Goal: Information Seeking & Learning: Learn about a topic

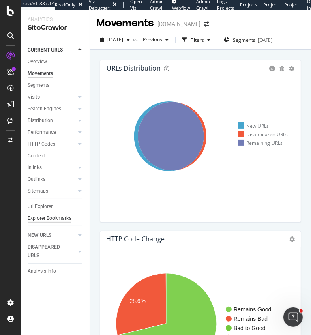
scroll to position [609, 0]
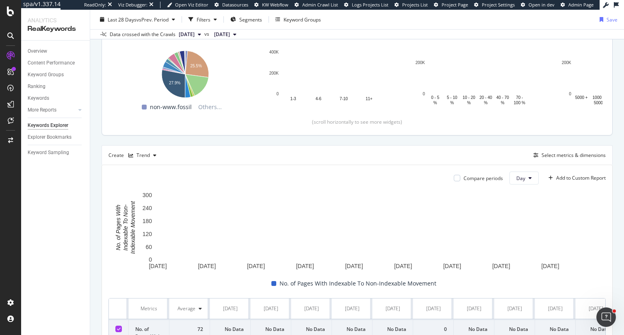
scroll to position [122, 0]
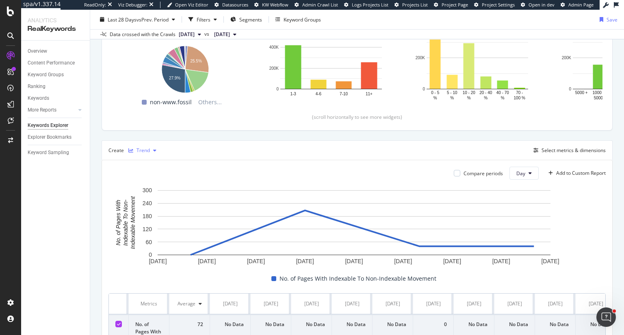
click at [141, 148] on div "Trend" at bounding box center [142, 150] width 13 height 5
click at [153, 202] on div "Bar" at bounding box center [153, 204] width 50 height 10
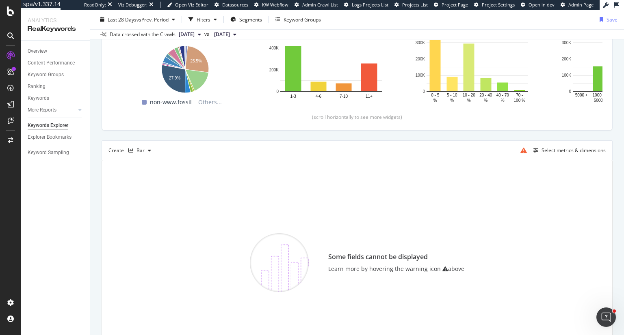
click at [583, 145] on div "Select metrics & dimensions" at bounding box center [561, 150] width 89 height 13
drag, startPoint x: 580, startPoint y: 145, endPoint x: 573, endPoint y: 151, distance: 9.2
click at [577, 147] on div "Select metrics & dimensions" at bounding box center [561, 150] width 89 height 13
click at [572, 152] on div "Select metrics & dimensions" at bounding box center [573, 150] width 64 height 7
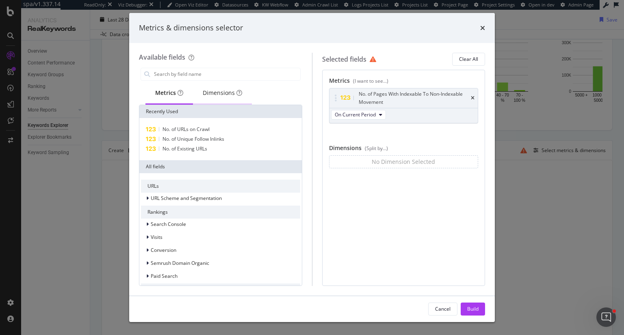
click at [220, 94] on div "Dimensions" at bounding box center [222, 93] width 39 height 8
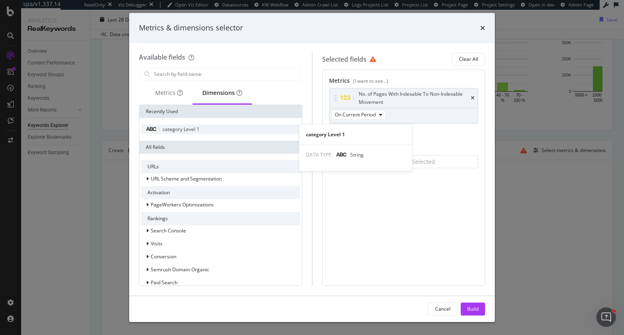
click at [197, 129] on span "category Level 1" at bounding box center [180, 129] width 37 height 7
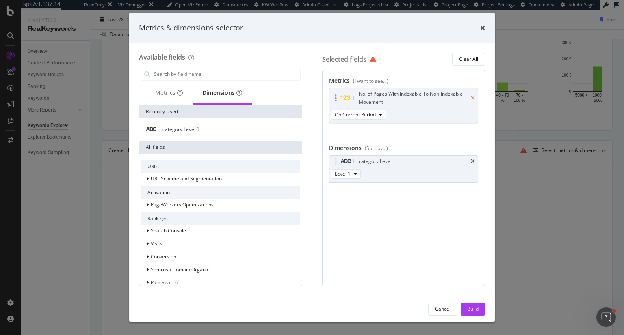
click at [472, 99] on icon "times" at bounding box center [473, 98] width 4 height 5
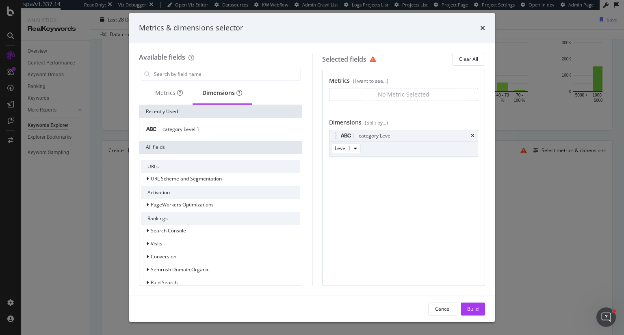
click at [419, 95] on div "No Metric Selected" at bounding box center [404, 95] width 52 height 8
click at [166, 89] on div "Metrics" at bounding box center [169, 93] width 28 height 8
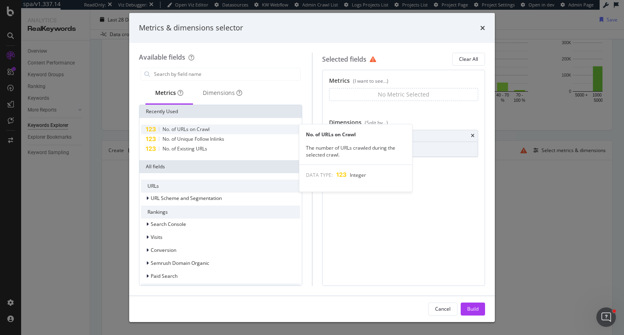
click at [205, 129] on span "No. of URLs on Crawl" at bounding box center [185, 129] width 47 height 7
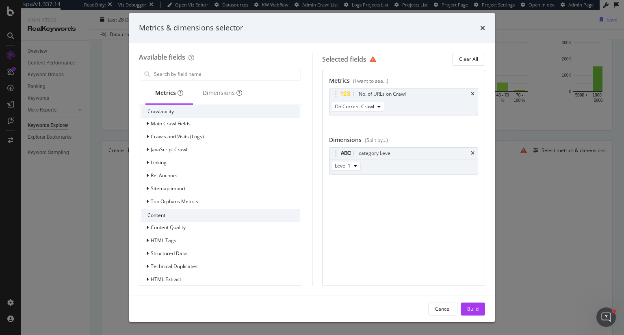
scroll to position [182, 0]
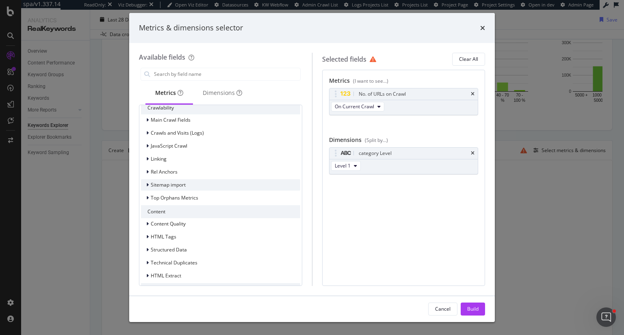
click at [180, 184] on span "Sitemap import" at bounding box center [168, 185] width 35 height 7
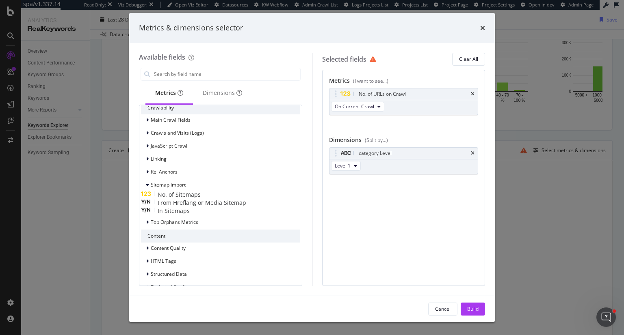
click at [205, 215] on div "In Sitemaps" at bounding box center [220, 211] width 159 height 8
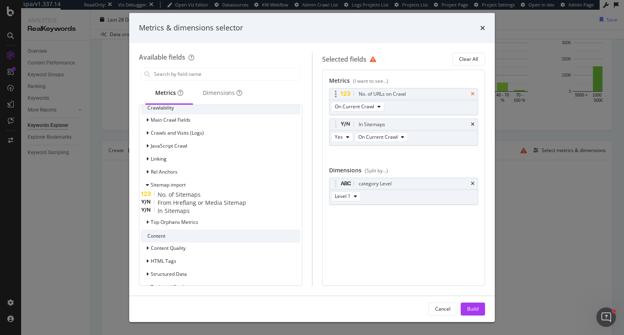
click at [471, 93] on icon "times" at bounding box center [473, 94] width 4 height 5
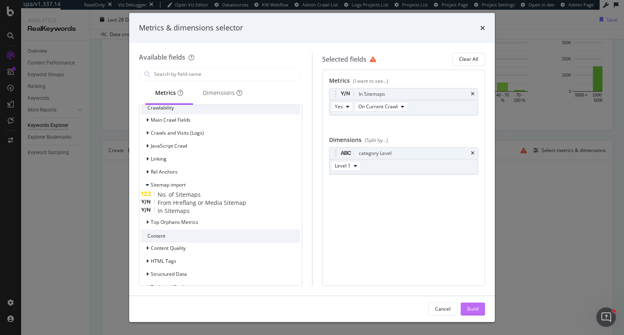
click at [471, 312] on div "Build" at bounding box center [472, 309] width 11 height 7
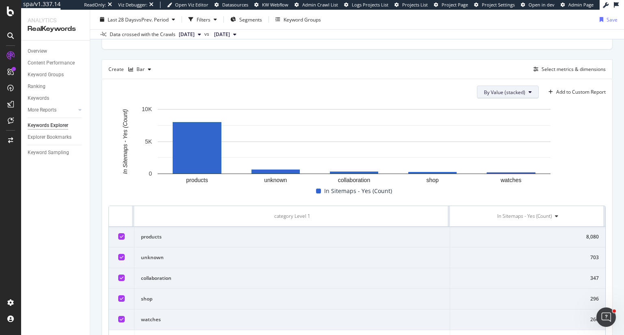
click at [513, 92] on span "By Value (stacked)" at bounding box center [504, 92] width 41 height 7
click at [361, 86] on div "By Value (stacked) Add to Custom Report" at bounding box center [356, 92] width 497 height 13
click at [145, 69] on div "button" at bounding box center [150, 69] width 10 height 5
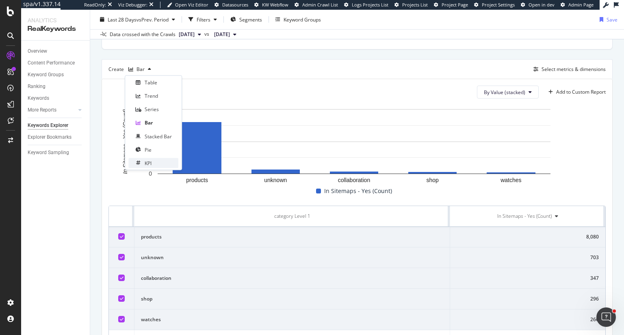
click at [149, 167] on div "KPI" at bounding box center [153, 163] width 50 height 10
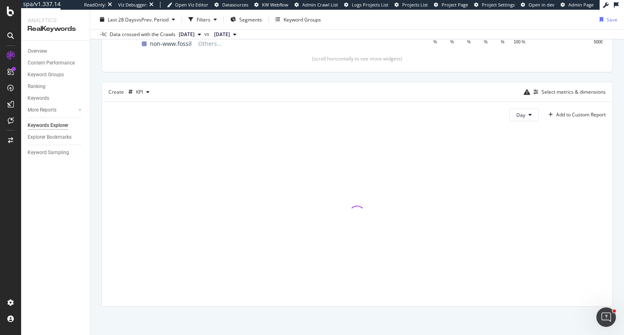
scroll to position [180, 0]
click at [560, 91] on div "Select metrics & dimensions" at bounding box center [573, 92] width 64 height 7
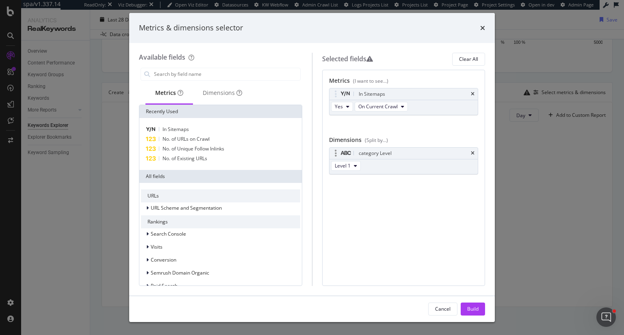
click at [470, 154] on div "category Level" at bounding box center [403, 153] width 149 height 11
click at [472, 154] on icon "times" at bounding box center [473, 153] width 4 height 5
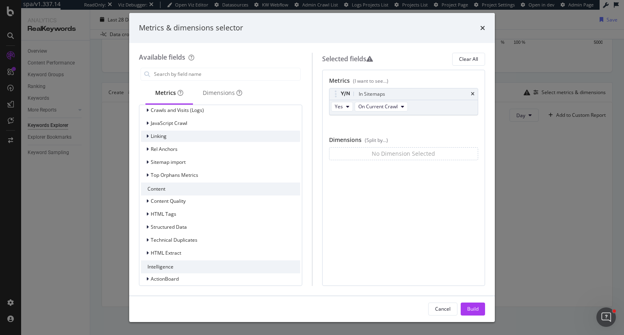
scroll to position [220, 0]
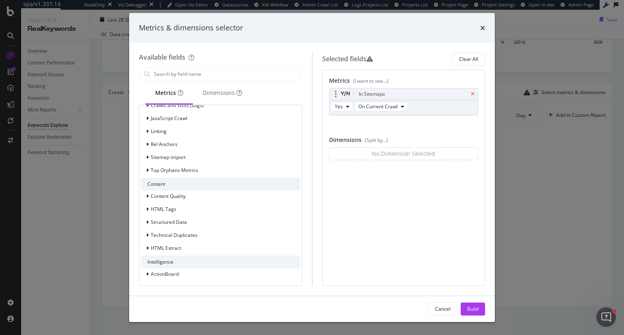
click at [472, 95] on icon "times" at bounding box center [473, 94] width 4 height 5
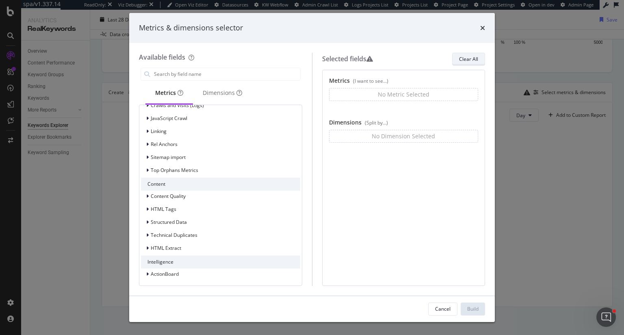
click at [469, 59] on div "Clear All" at bounding box center [468, 59] width 19 height 7
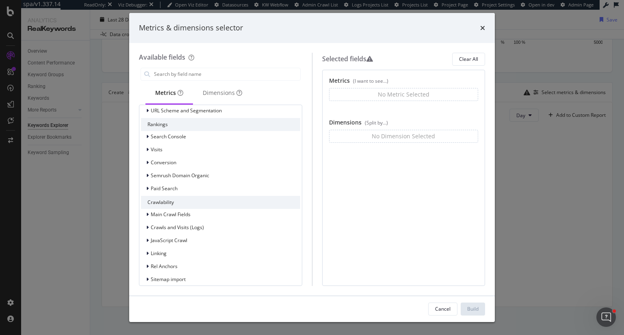
scroll to position [57, 0]
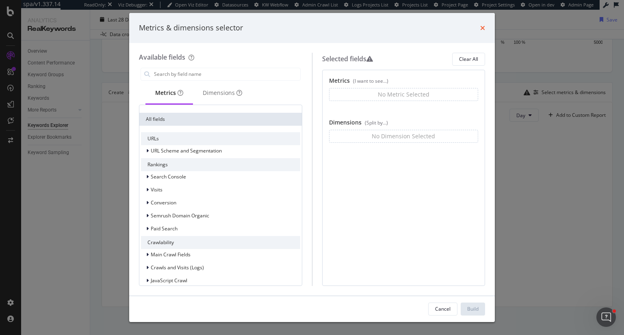
click at [484, 26] on icon "times" at bounding box center [482, 28] width 5 height 6
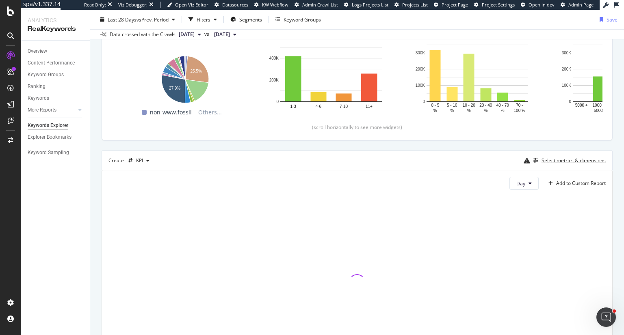
scroll to position [99, 0]
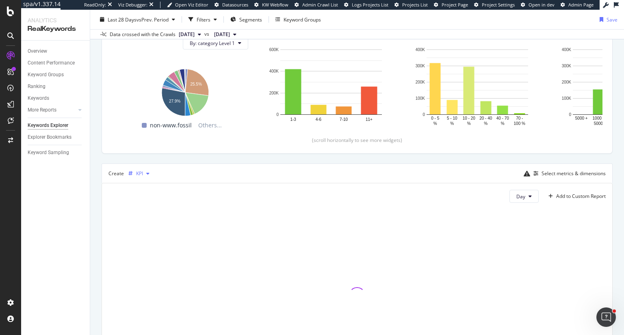
click at [147, 172] on icon "button" at bounding box center [147, 173] width 3 height 5
click at [154, 187] on div "Table" at bounding box center [151, 186] width 13 height 7
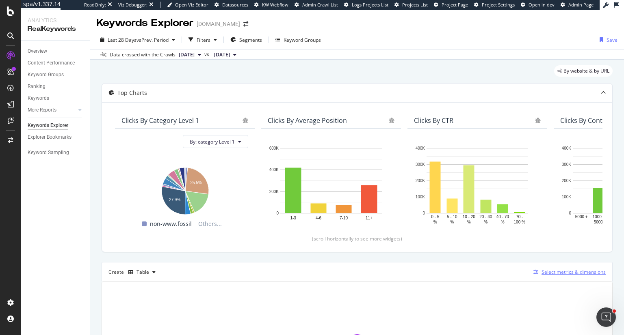
click at [572, 268] on div "Select metrics & dimensions" at bounding box center [568, 272] width 76 height 9
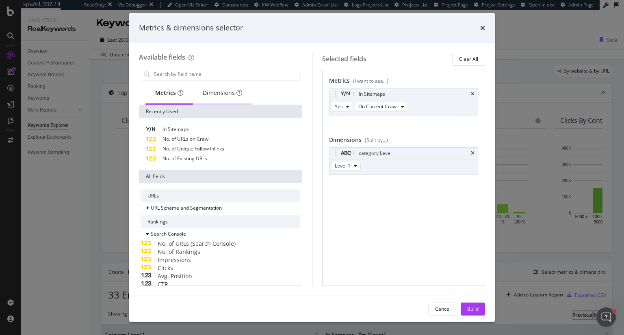
click at [226, 93] on div "Dimensions" at bounding box center [222, 93] width 39 height 8
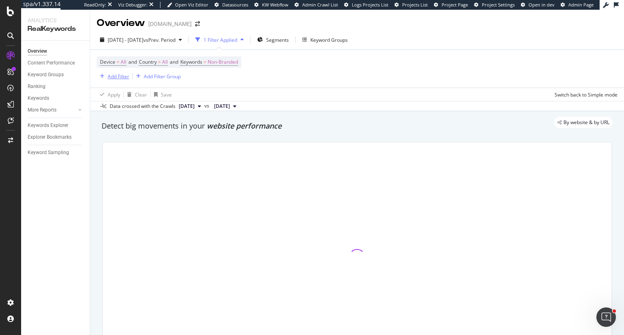
click at [122, 75] on div "Add Filter" at bounding box center [119, 76] width 22 height 7
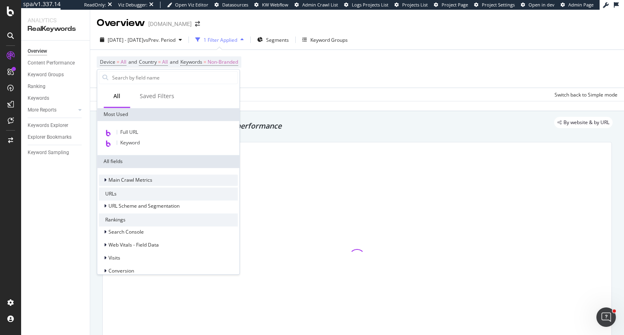
click at [133, 177] on span "Main Crawl Metrics" at bounding box center [130, 180] width 44 height 7
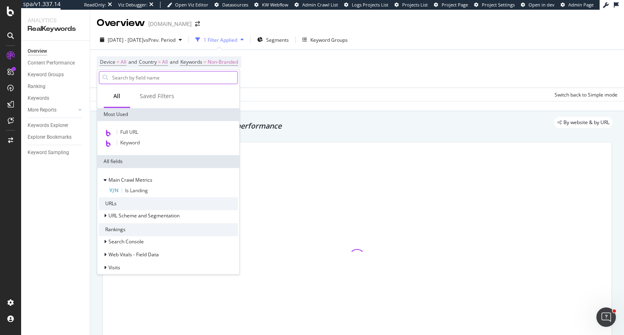
click at [158, 79] on input "text" at bounding box center [174, 77] width 126 height 12
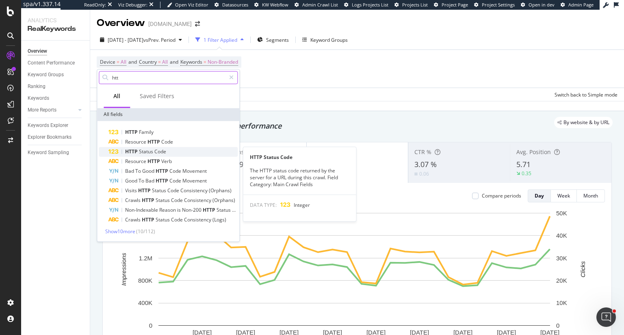
type input "htt"
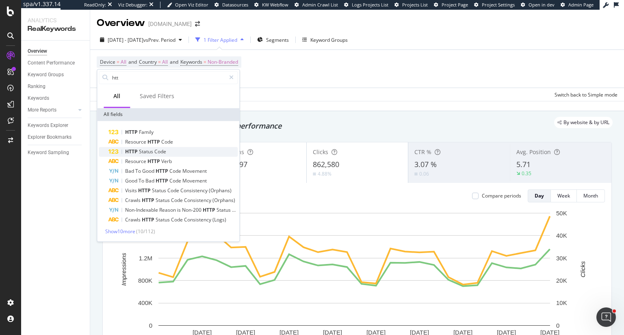
click at [172, 152] on div "HTTP Status Code" at bounding box center [172, 152] width 129 height 10
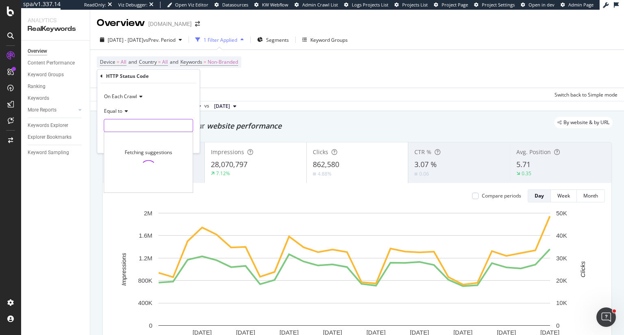
click at [148, 122] on input "number" at bounding box center [148, 125] width 89 height 13
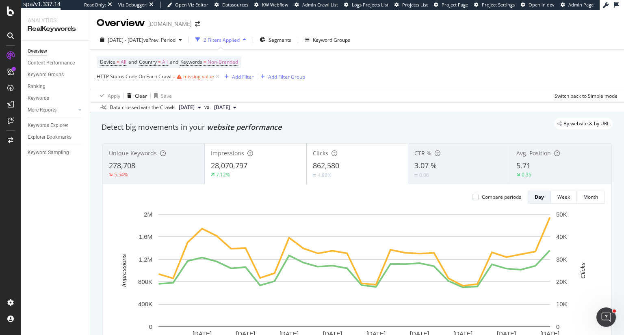
click at [307, 80] on div "Device = All and Country = All and Keywords = Non-Branded HTTP Status Code On E…" at bounding box center [357, 69] width 521 height 39
click at [234, 63] on span "Non-Branded" at bounding box center [223, 61] width 30 height 11
click at [354, 66] on div "Device = All and Country = All and Keywords = Non-Branded HTTP Status Code On E…" at bounding box center [357, 69] width 521 height 39
click at [217, 76] on icon at bounding box center [217, 77] width 7 height 8
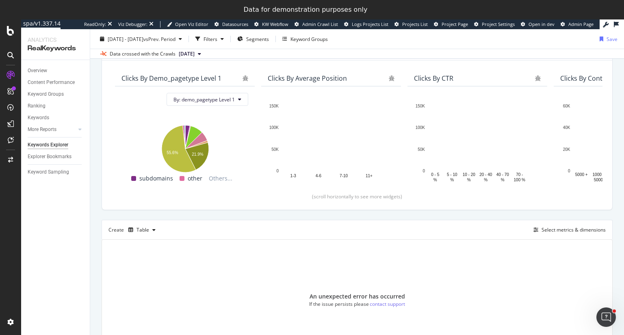
scroll to position [15, 0]
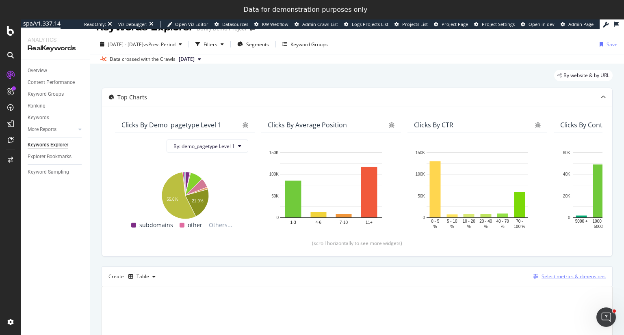
click at [571, 276] on div "Select metrics & dimensions" at bounding box center [573, 276] width 64 height 7
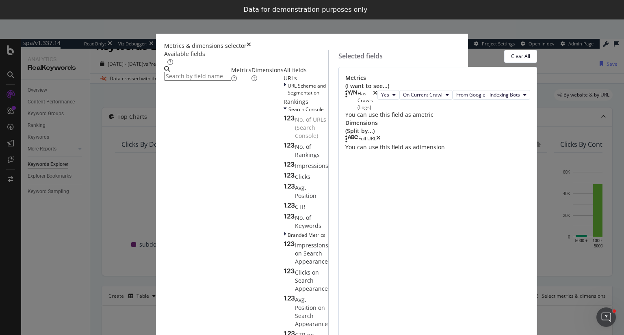
click at [251, 42] on icon "times" at bounding box center [249, 46] width 4 height 8
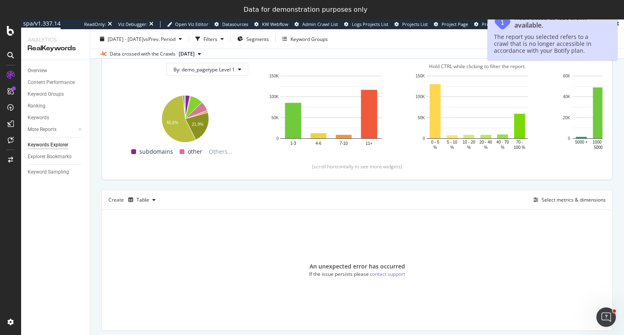
scroll to position [96, 0]
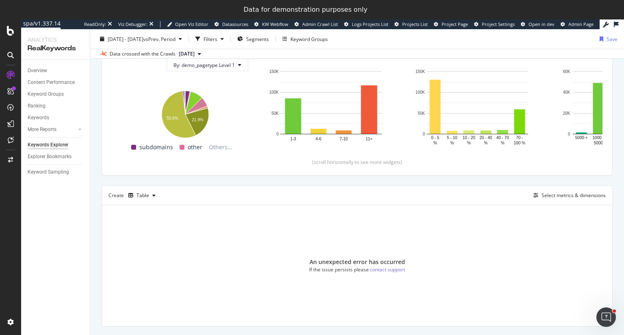
click at [195, 54] on span "[DATE]" at bounding box center [187, 53] width 16 height 7
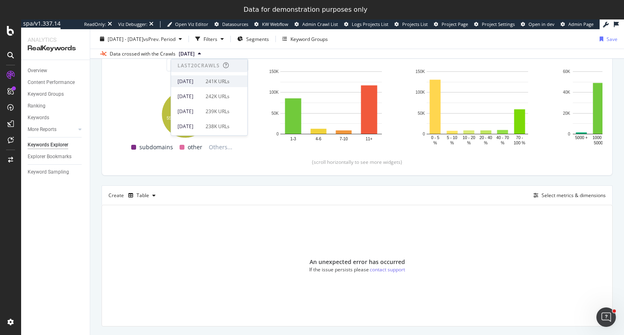
click at [215, 80] on div "[DATE] 241K URLs" at bounding box center [203, 81] width 52 height 7
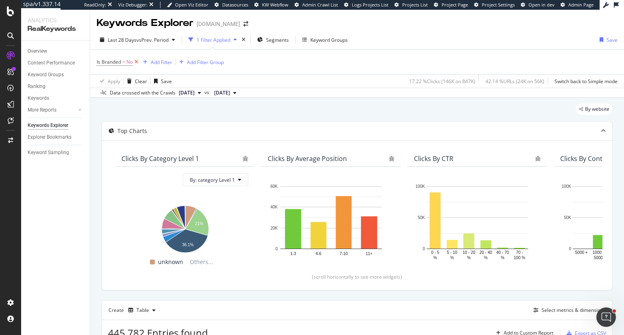
click at [136, 62] on icon at bounding box center [136, 62] width 7 height 8
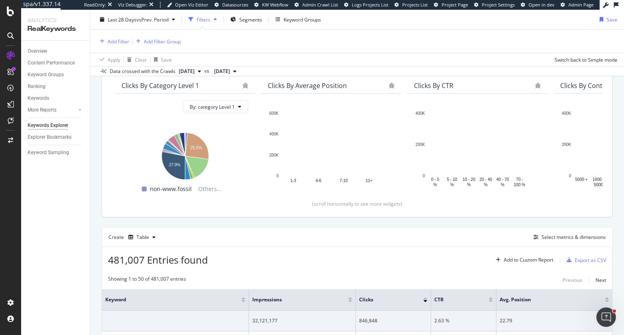
scroll to position [81, 0]
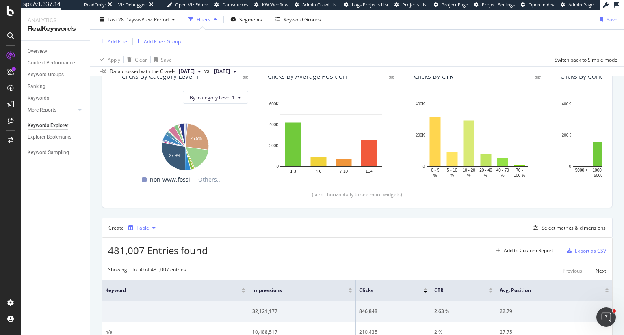
click at [138, 227] on div "Table" at bounding box center [142, 228] width 13 height 5
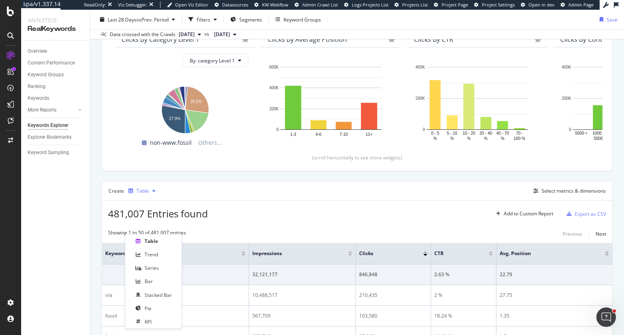
scroll to position [44, 0]
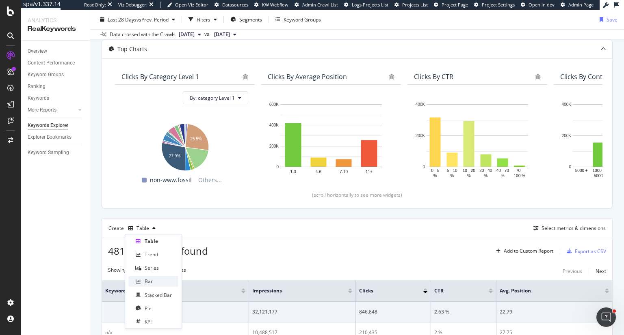
click at [145, 283] on div "Bar" at bounding box center [149, 281] width 8 height 7
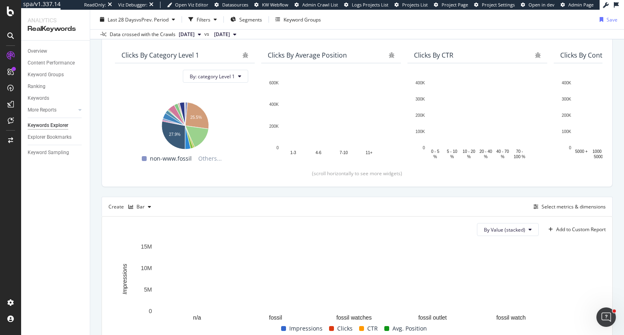
scroll to position [84, 0]
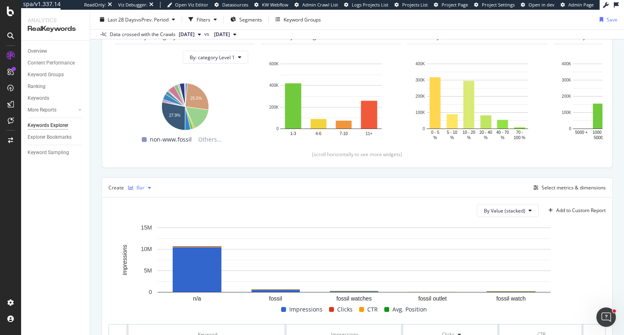
click at [145, 186] on div "button" at bounding box center [150, 188] width 10 height 5
click at [149, 226] on div "Series" at bounding box center [152, 227] width 14 height 7
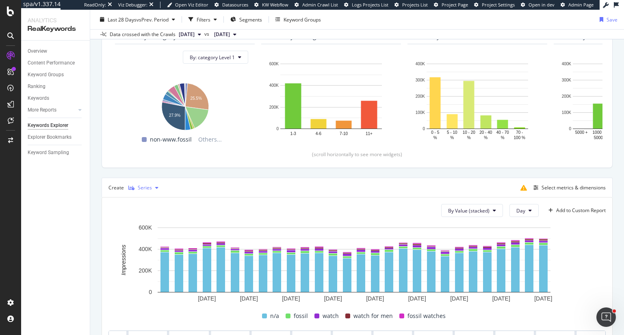
click at [145, 189] on div "Series" at bounding box center [145, 188] width 14 height 5
click at [204, 195] on div "Create Series Select metrics & dimensions" at bounding box center [357, 187] width 511 height 19
click at [561, 185] on div "Select metrics & dimensions" at bounding box center [573, 187] width 64 height 7
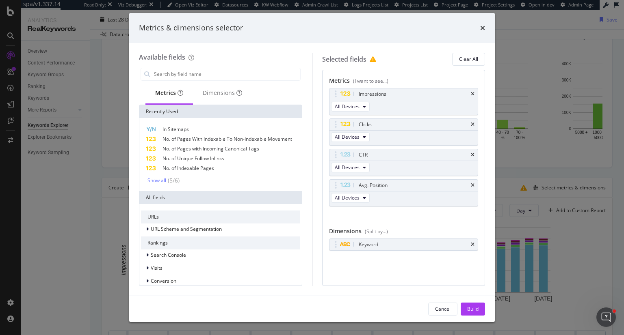
click at [588, 261] on div "Metrics & dimensions selector Available fields Metrics Dimensions Recently Used…" at bounding box center [312, 167] width 624 height 335
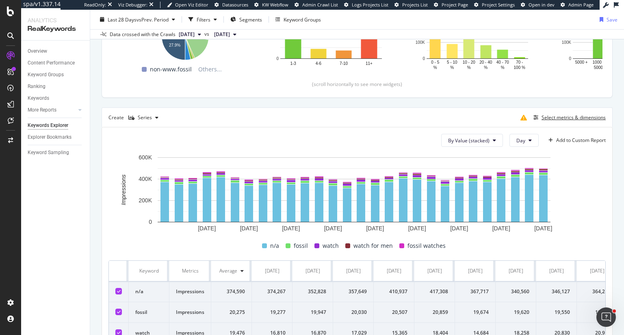
scroll to position [140, 0]
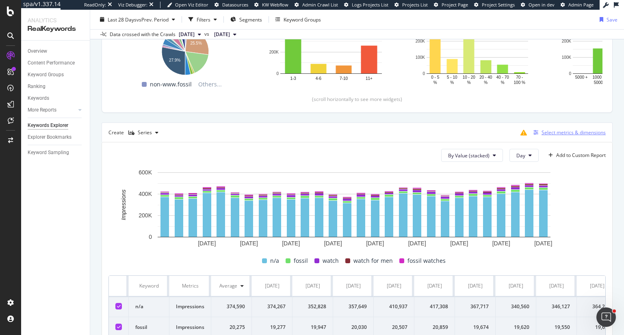
click at [568, 133] on div "Select metrics & dimensions" at bounding box center [573, 132] width 64 height 7
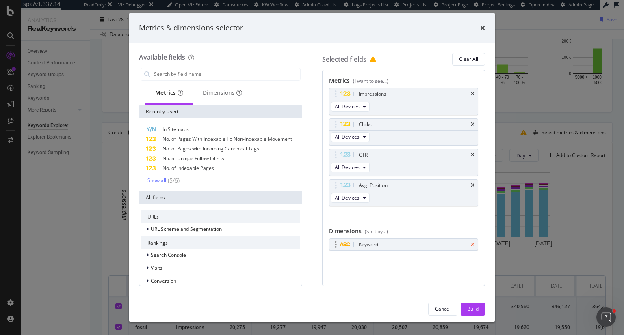
click at [474, 242] on icon "times" at bounding box center [473, 244] width 4 height 5
drag, startPoint x: 476, startPoint y: 58, endPoint x: 450, endPoint y: 65, distance: 26.7
click at [476, 58] on div "Clear All" at bounding box center [468, 59] width 19 height 7
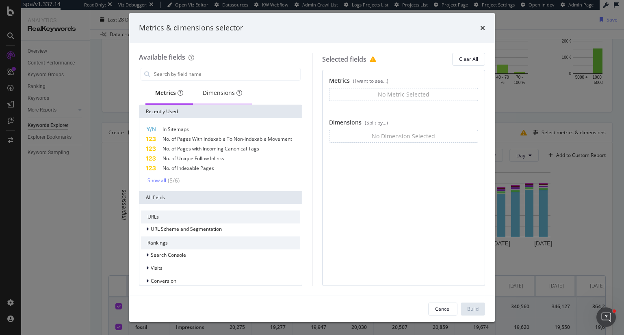
click at [222, 88] on div "Dimensions" at bounding box center [222, 93] width 59 height 22
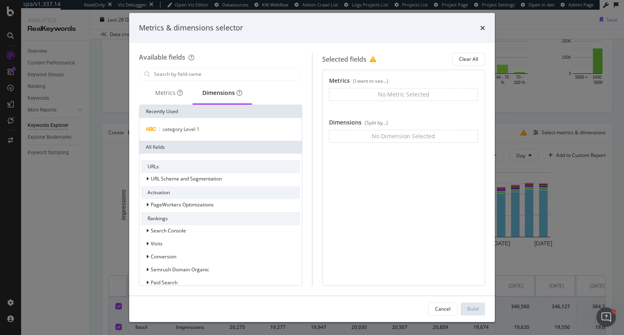
click at [187, 134] on div "category Level 1" at bounding box center [220, 129] width 162 height 23
click at [188, 128] on span "category Level 1" at bounding box center [180, 129] width 37 height 7
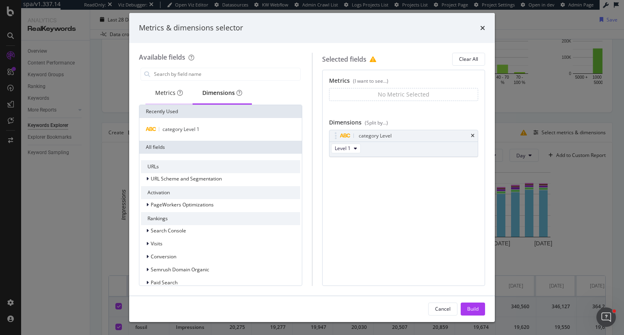
click at [168, 93] on div "Metrics" at bounding box center [169, 93] width 28 height 8
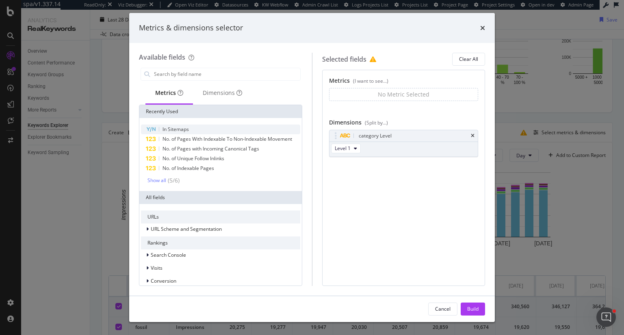
click at [179, 127] on span "In Sitemaps" at bounding box center [175, 129] width 26 height 7
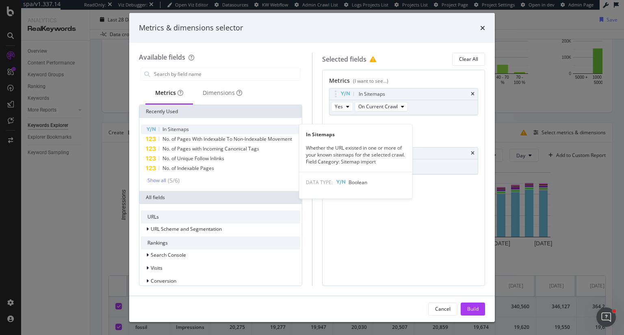
click at [184, 127] on span "In Sitemaps" at bounding box center [175, 129] width 26 height 7
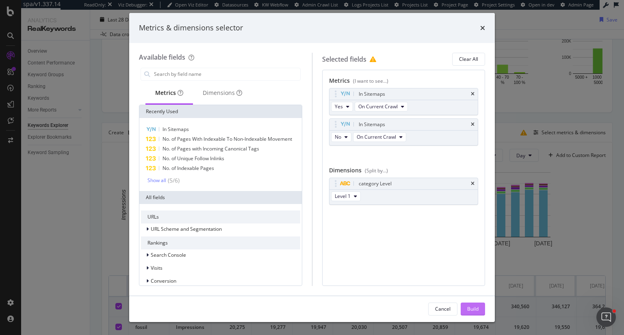
click at [471, 311] on div "Build" at bounding box center [472, 309] width 11 height 7
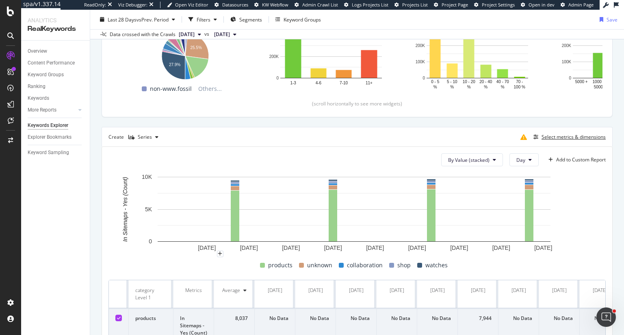
scroll to position [125, 0]
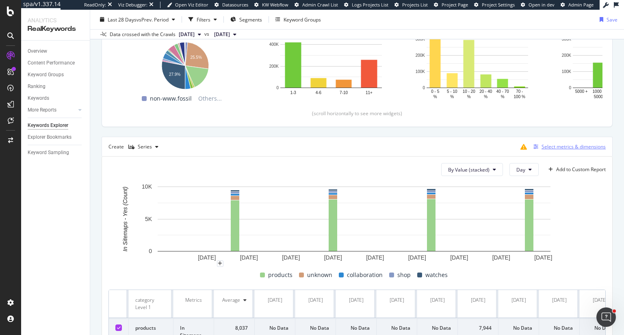
click at [572, 147] on div "Select metrics & dimensions" at bounding box center [573, 146] width 64 height 7
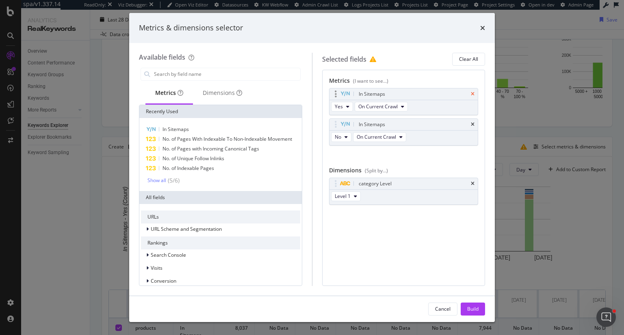
click at [474, 95] on icon "times" at bounding box center [473, 94] width 4 height 5
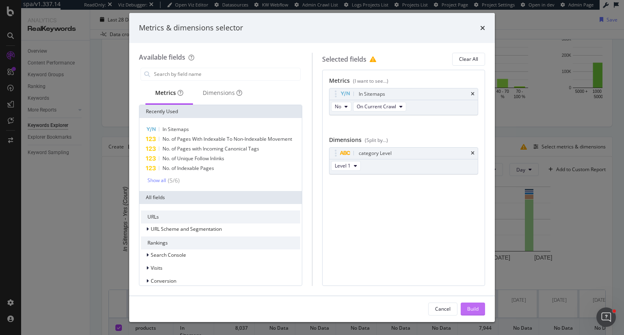
click at [473, 306] on div "Build" at bounding box center [472, 309] width 11 height 7
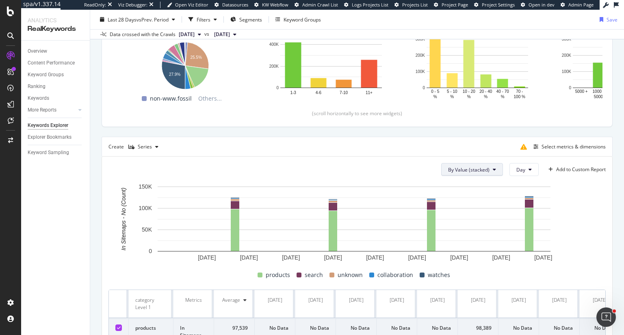
click at [484, 169] on button "By Value (stacked)" at bounding box center [472, 169] width 62 height 13
click at [461, 186] on span "By Value" at bounding box center [470, 185] width 55 height 7
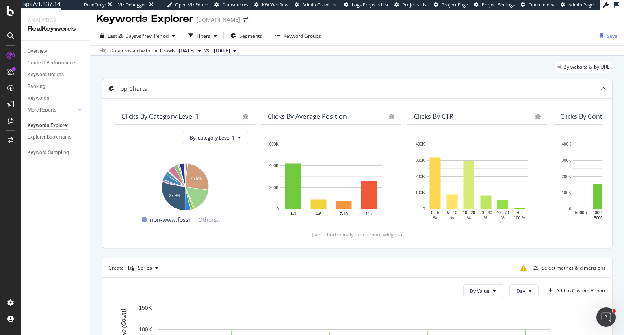
scroll to position [4, 0]
click at [554, 269] on div "Select metrics & dimensions" at bounding box center [573, 268] width 64 height 7
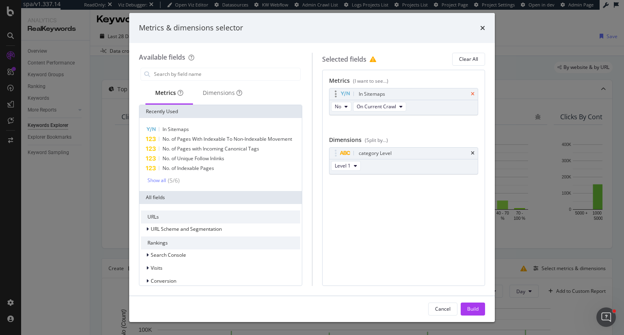
click at [472, 93] on icon "times" at bounding box center [473, 94] width 4 height 5
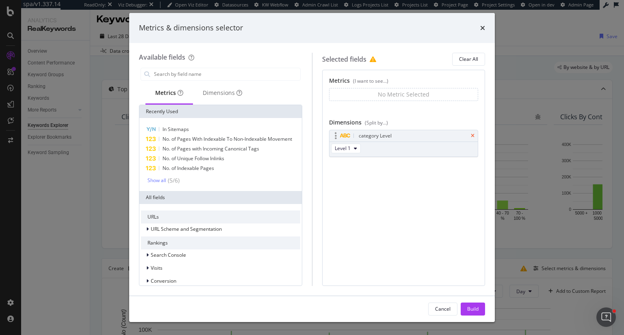
click at [473, 136] on icon "times" at bounding box center [473, 136] width 4 height 5
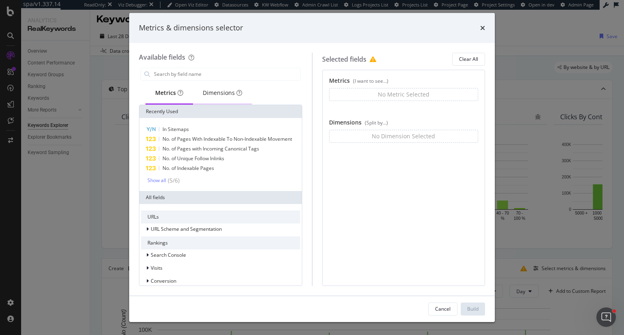
drag, startPoint x: 229, startPoint y: 91, endPoint x: 215, endPoint y: 101, distance: 16.6
click at [227, 91] on div "Dimensions" at bounding box center [222, 93] width 39 height 8
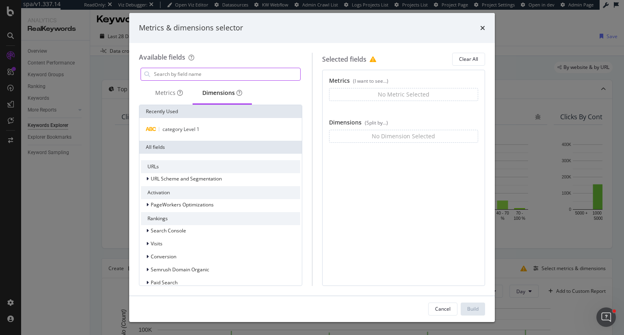
click at [210, 71] on input "modal" at bounding box center [226, 74] width 147 height 12
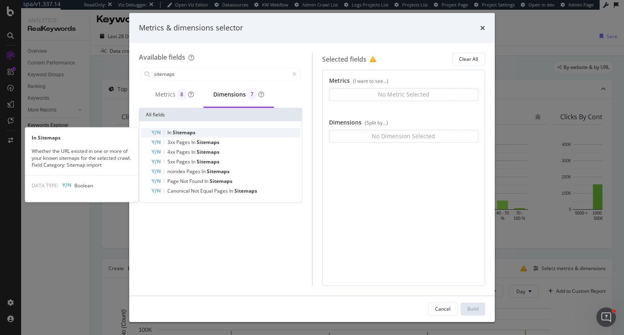
click at [183, 132] on span "Sitemaps" at bounding box center [184, 132] width 23 height 7
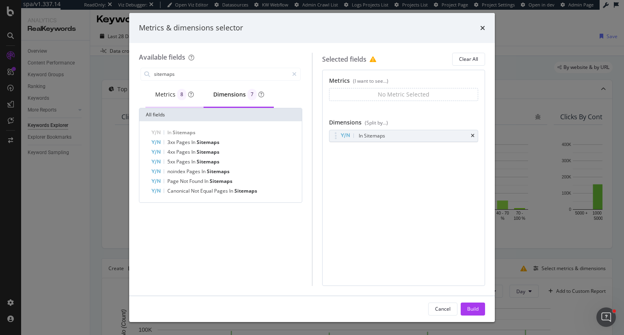
click at [171, 93] on div "Metrics 8" at bounding box center [174, 94] width 39 height 11
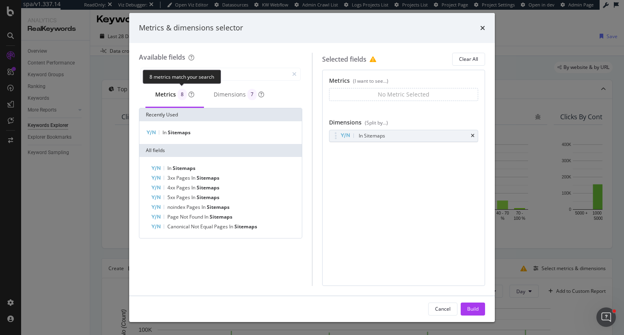
click at [196, 76] on div "8 metrics match your search" at bounding box center [182, 77] width 78 height 14
click at [252, 71] on input "sitemaps" at bounding box center [220, 74] width 135 height 12
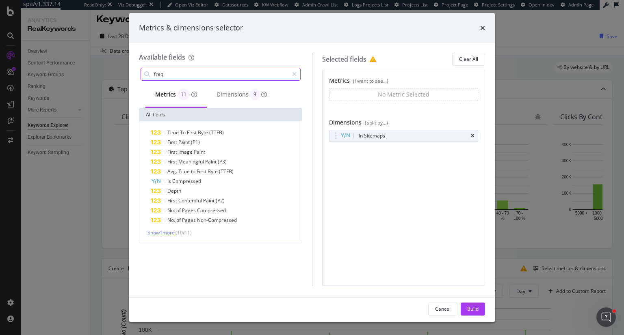
type input "freq"
click at [171, 230] on span "Show 1 more" at bounding box center [160, 232] width 27 height 7
click at [172, 100] on div "Metrics 11" at bounding box center [175, 95] width 61 height 26
click at [169, 94] on div "Metrics 11" at bounding box center [176, 94] width 42 height 11
click at [294, 76] on icon "modal" at bounding box center [294, 74] width 4 height 6
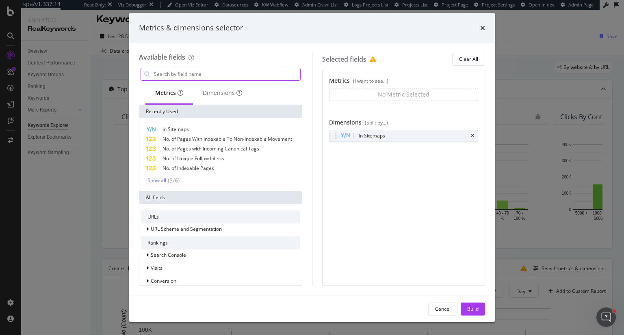
scroll to position [0, 0]
click at [164, 256] on span "Search Console" at bounding box center [168, 255] width 35 height 7
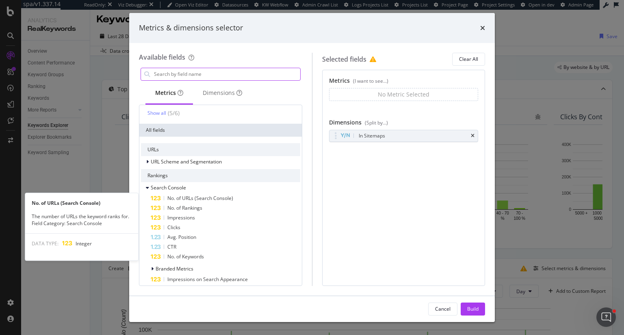
scroll to position [81, 0]
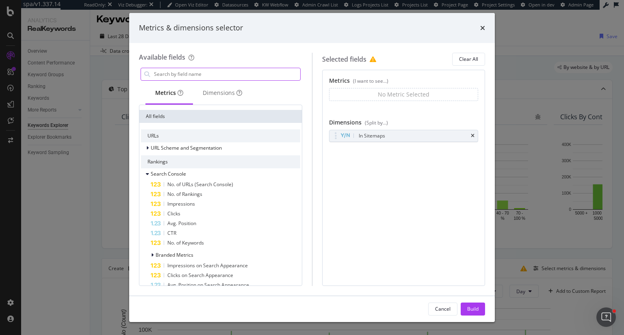
click at [238, 78] on input "modal" at bounding box center [226, 74] width 147 height 12
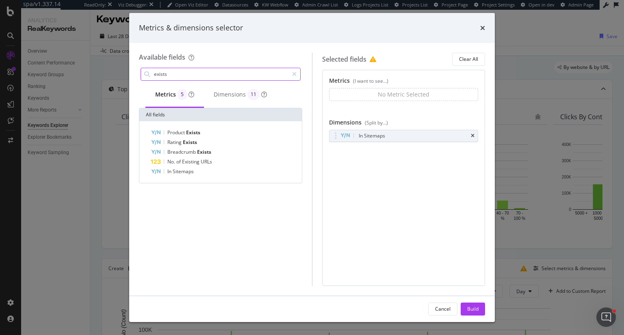
scroll to position [0, 0]
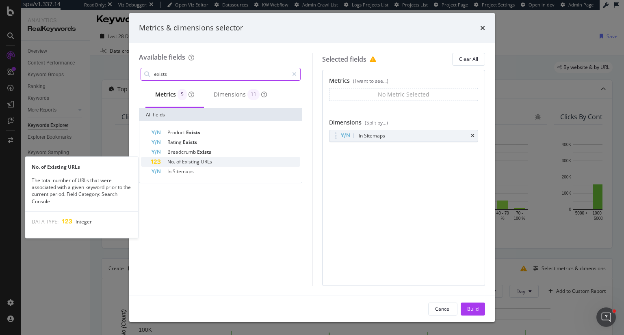
type input "exists"
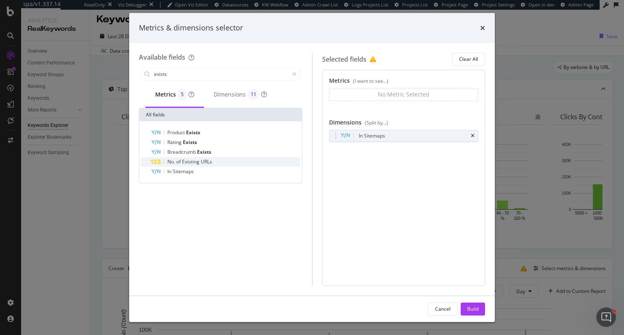
click at [184, 161] on span "Existing" at bounding box center [191, 161] width 19 height 7
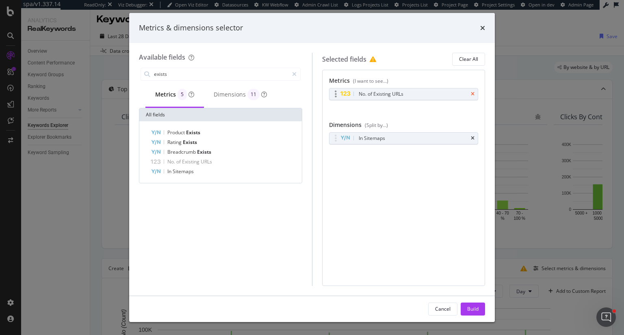
click at [472, 92] on icon "times" at bounding box center [473, 94] width 4 height 5
click at [225, 89] on div "Dimensions 11" at bounding box center [240, 94] width 53 height 11
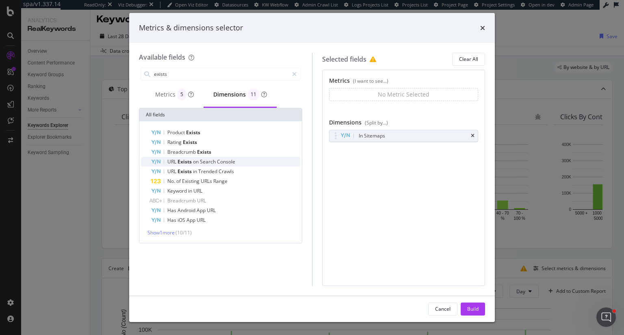
click at [207, 160] on span "Search" at bounding box center [208, 161] width 17 height 7
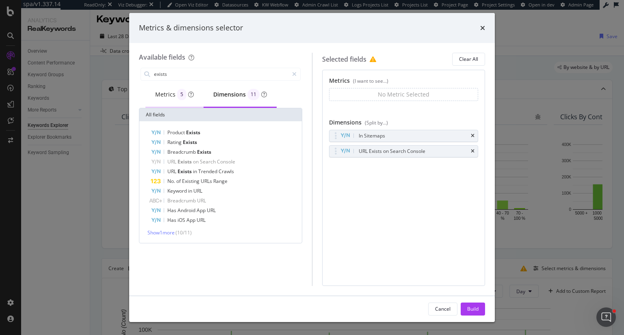
click at [175, 93] on div "Metrics 5" at bounding box center [174, 94] width 39 height 11
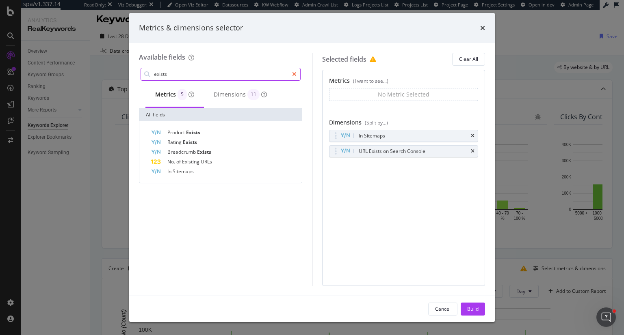
click at [294, 74] on icon "modal" at bounding box center [294, 74] width 4 height 6
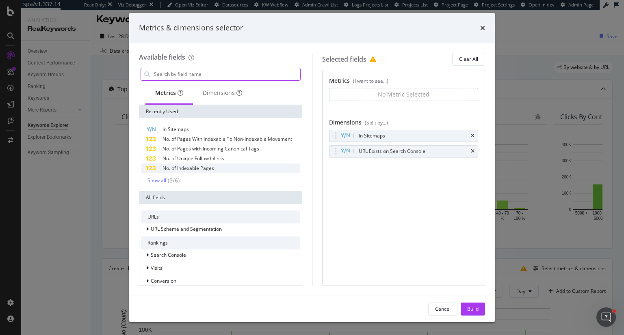
click at [236, 171] on div "No. of Indexable Pages" at bounding box center [220, 169] width 159 height 10
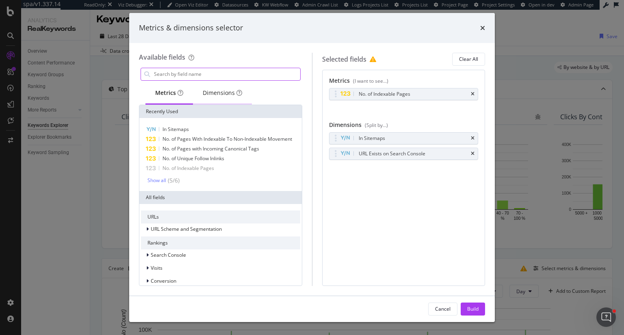
click at [227, 93] on div "Dimensions" at bounding box center [222, 93] width 39 height 8
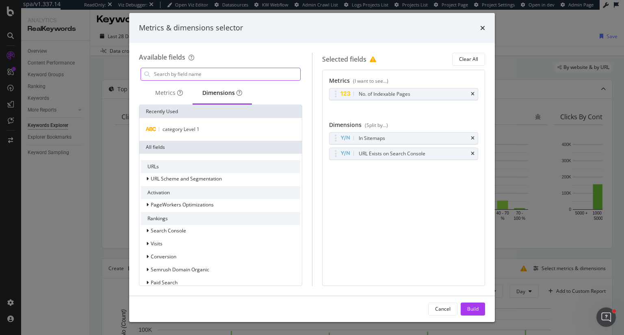
click at [209, 76] on input "modal" at bounding box center [226, 74] width 147 height 12
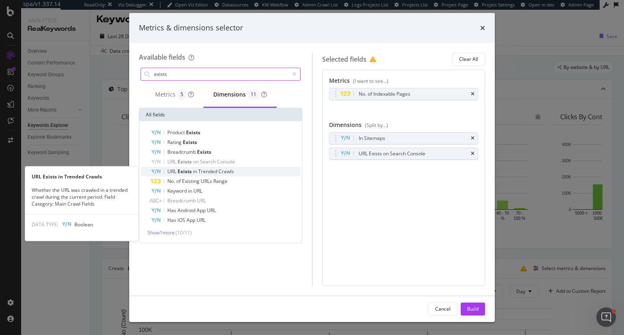
type input "exists"
click at [233, 174] on span "Crawls" at bounding box center [225, 171] width 15 height 7
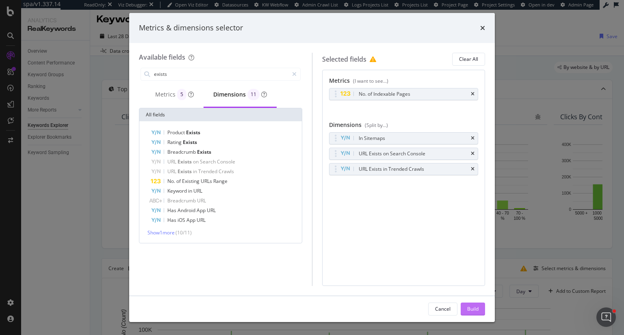
click at [477, 310] on div "Build" at bounding box center [472, 309] width 11 height 7
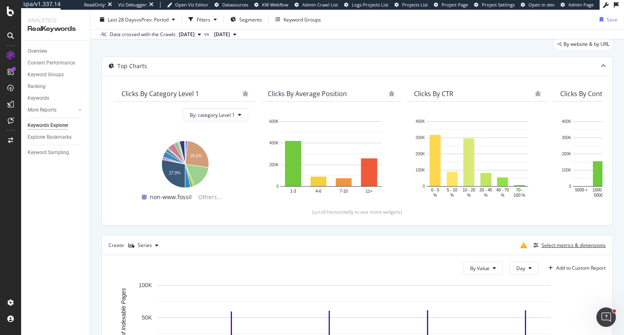
scroll to position [41, 0]
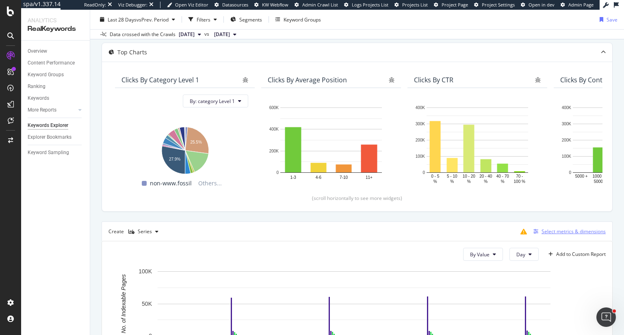
click at [572, 229] on div "Select metrics & dimensions" at bounding box center [573, 231] width 64 height 7
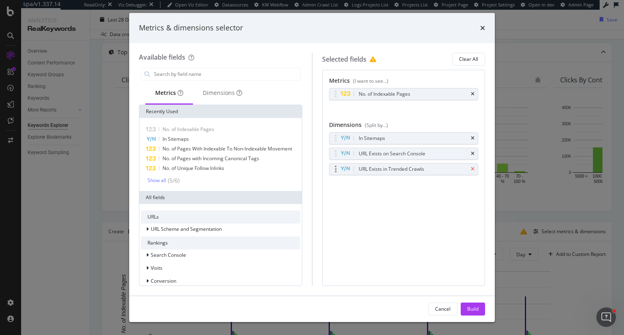
click at [471, 167] on icon "times" at bounding box center [473, 169] width 4 height 5
click at [477, 309] on div "Build" at bounding box center [472, 309] width 11 height 7
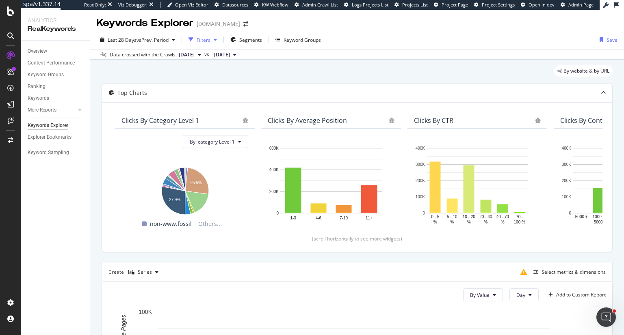
click at [207, 44] on div "Filters" at bounding box center [202, 40] width 35 height 12
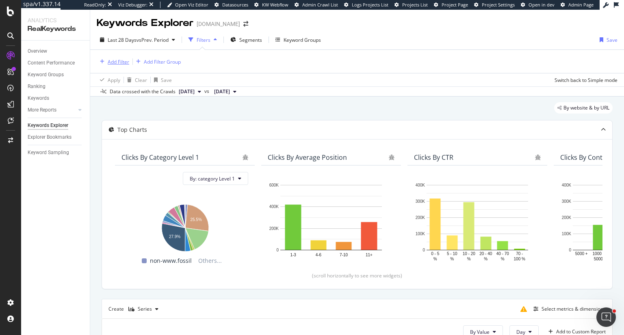
click at [114, 63] on div "Add Filter" at bounding box center [119, 61] width 22 height 7
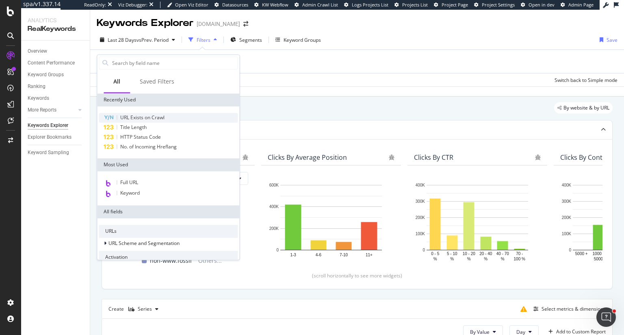
click at [161, 119] on span "URL Exists on Crawl" at bounding box center [142, 117] width 44 height 7
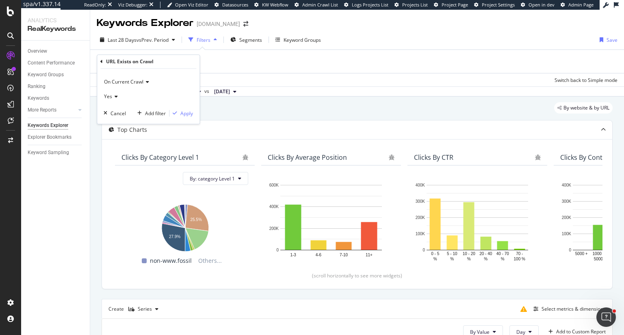
click at [101, 61] on icon at bounding box center [101, 61] width 2 height 5
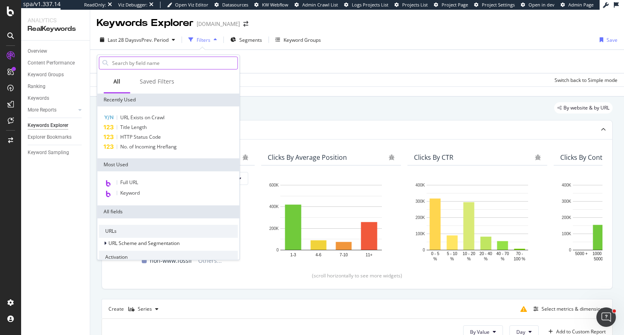
click at [171, 62] on input "text" at bounding box center [174, 63] width 126 height 12
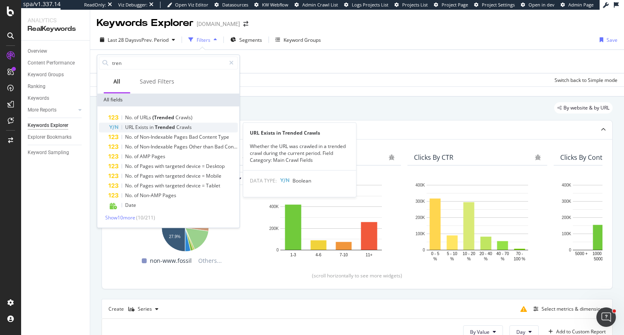
type input "tren"
click at [184, 125] on span "Crawls" at bounding box center [183, 127] width 15 height 7
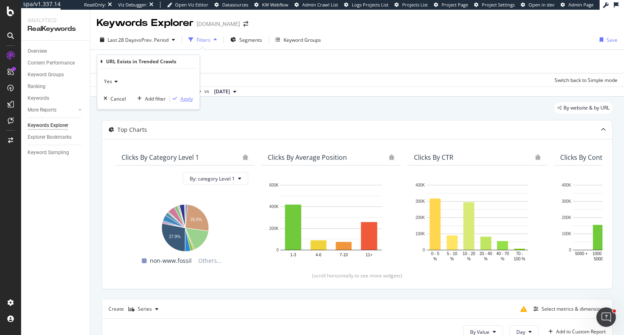
click at [187, 98] on div "Apply" at bounding box center [186, 98] width 13 height 7
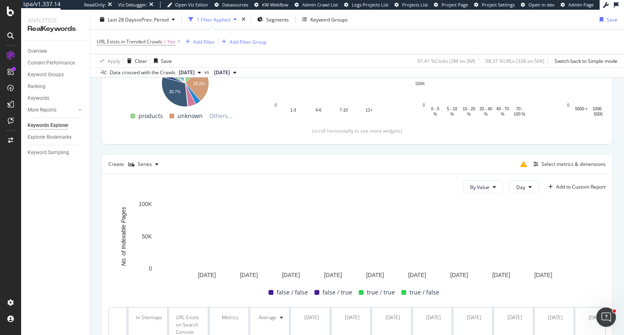
scroll to position [133, 0]
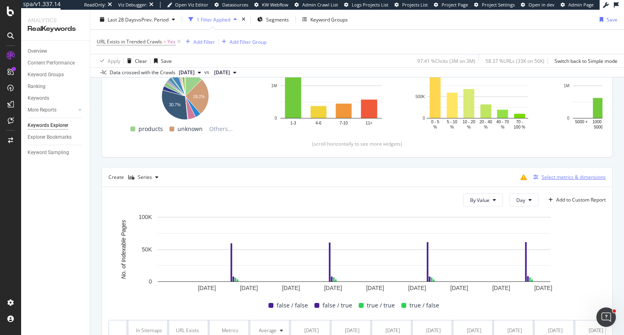
click at [544, 176] on div "Select metrics & dimensions" at bounding box center [573, 177] width 64 height 7
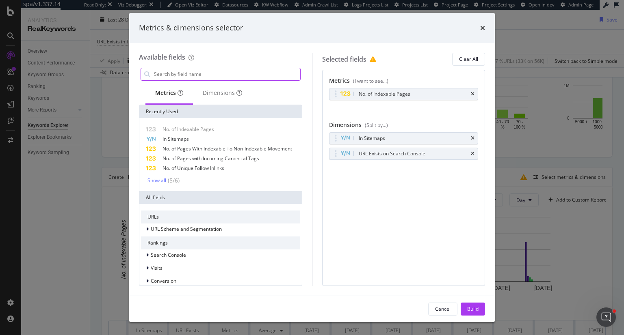
click at [223, 74] on input "modal" at bounding box center [226, 74] width 147 height 12
click at [225, 70] on input "modal" at bounding box center [226, 74] width 147 height 12
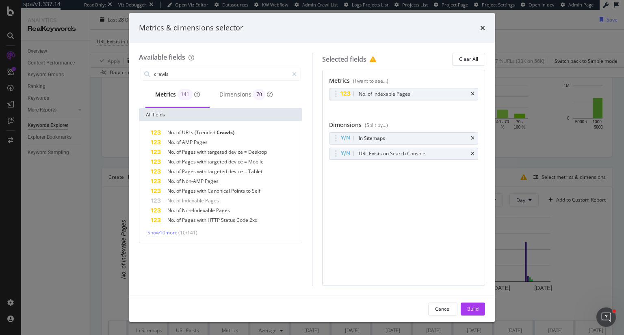
click at [169, 232] on span "Show 10 more" at bounding box center [162, 232] width 30 height 7
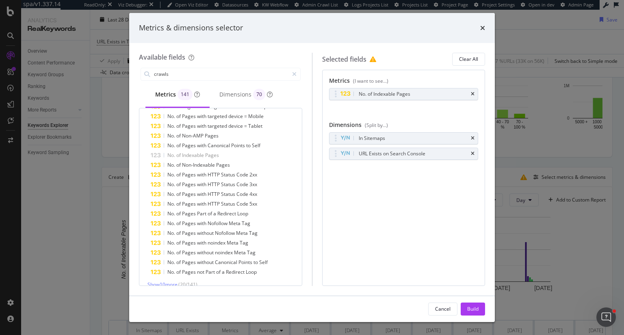
scroll to position [54, 0]
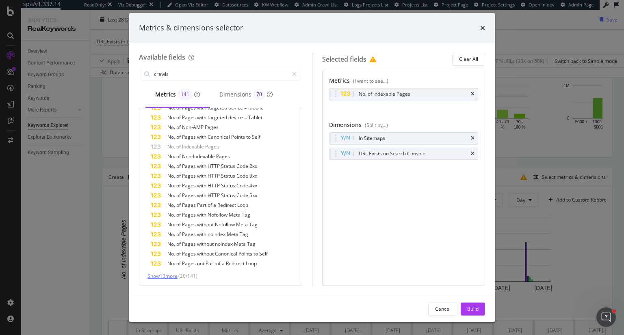
click at [161, 273] on span "Show 10 more" at bounding box center [162, 276] width 30 height 7
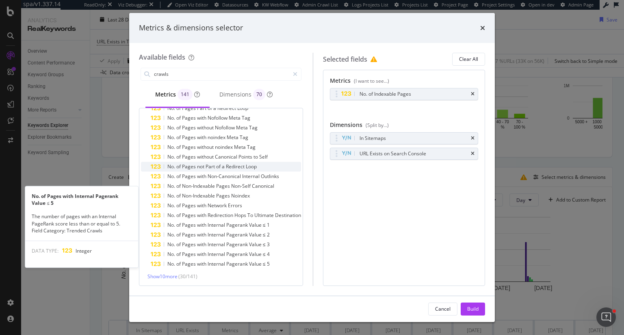
scroll to position [151, 0]
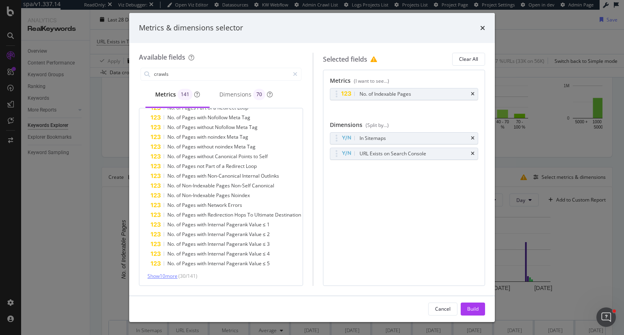
click at [162, 275] on span "Show 10 more" at bounding box center [162, 276] width 30 height 7
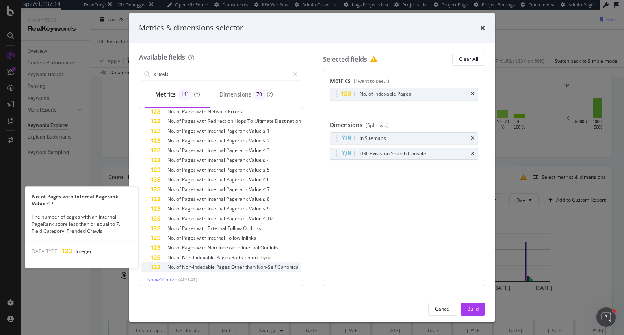
scroll to position [249, 0]
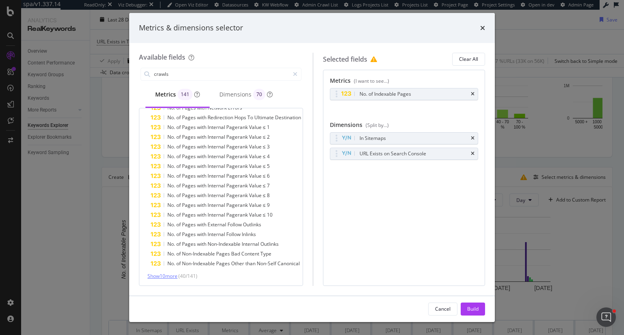
click at [175, 275] on span "Show 10 more" at bounding box center [162, 276] width 30 height 7
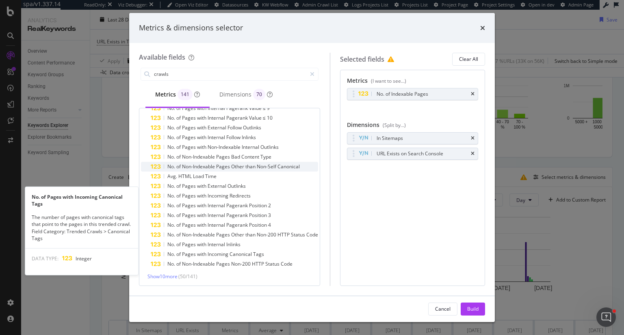
scroll to position [346, 0]
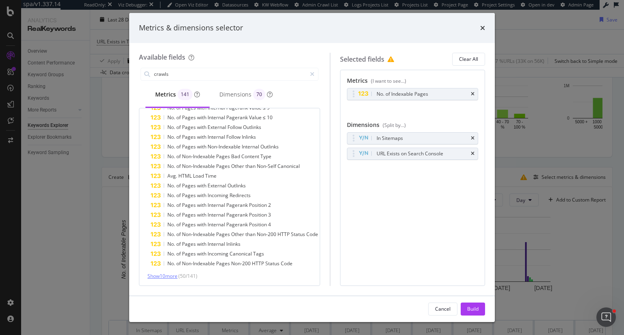
click at [169, 275] on span "Show 10 more" at bounding box center [162, 276] width 30 height 7
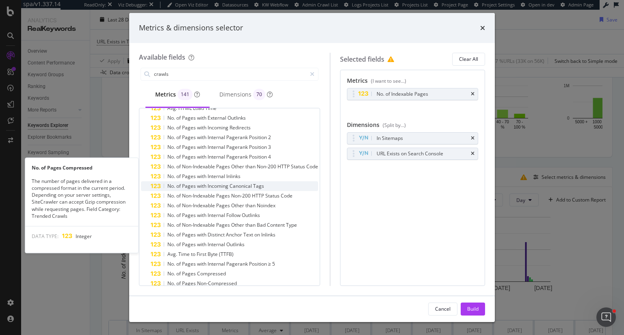
scroll to position [444, 0]
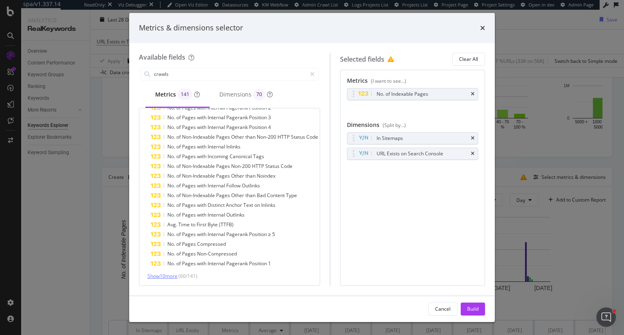
click at [168, 277] on span "Show 10 more" at bounding box center [162, 276] width 30 height 7
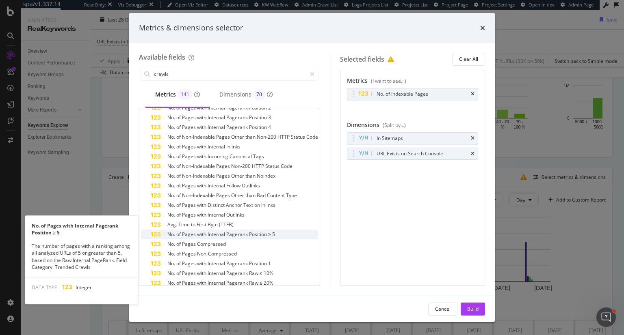
scroll to position [541, 0]
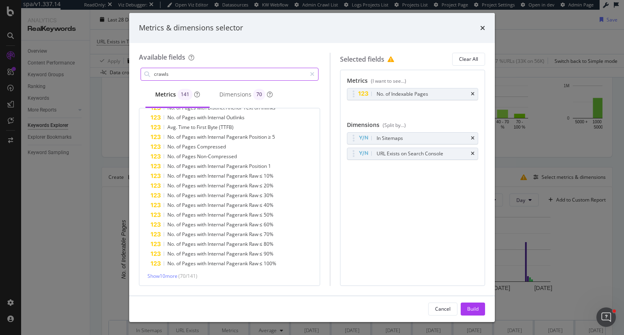
click at [191, 76] on input "crawls" at bounding box center [229, 74] width 153 height 12
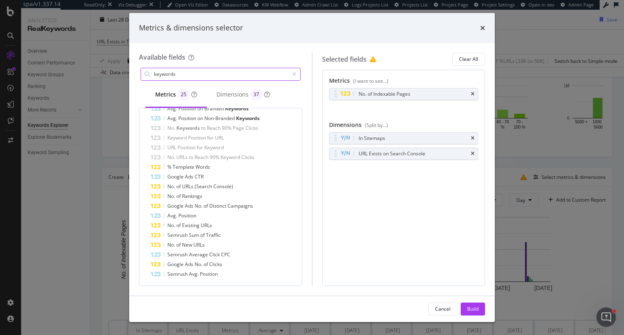
scroll to position [0, 0]
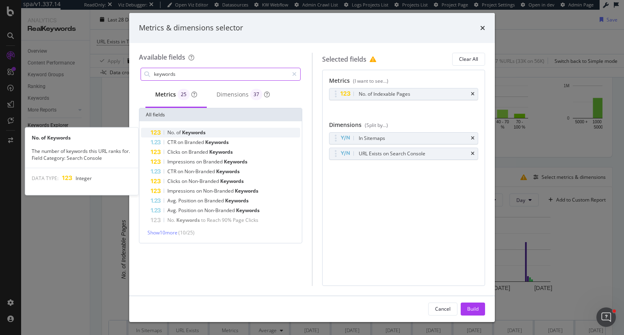
type input "keywords"
click at [189, 130] on span "Keywords" at bounding box center [194, 132] width 24 height 7
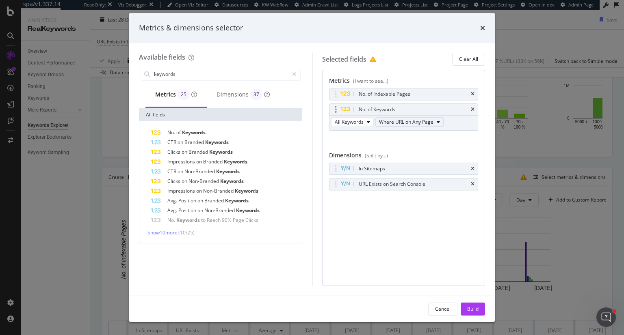
click at [437, 122] on icon "modal" at bounding box center [438, 122] width 3 height 5
click at [423, 148] on span "Where URL on Page 1" at bounding box center [409, 151] width 56 height 7
click at [468, 311] on div "Build" at bounding box center [472, 309] width 11 height 7
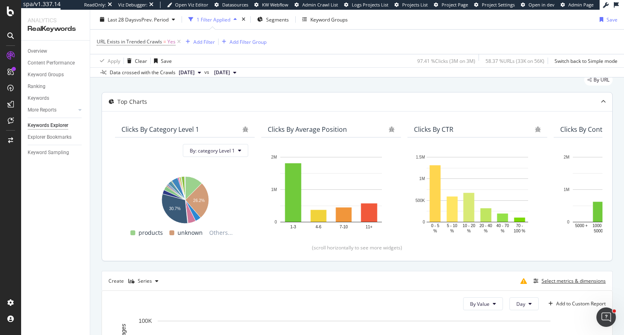
scroll to position [30, 0]
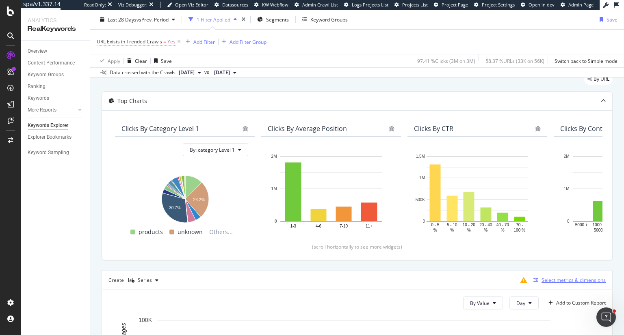
click at [553, 280] on div "Select metrics & dimensions" at bounding box center [573, 280] width 64 height 7
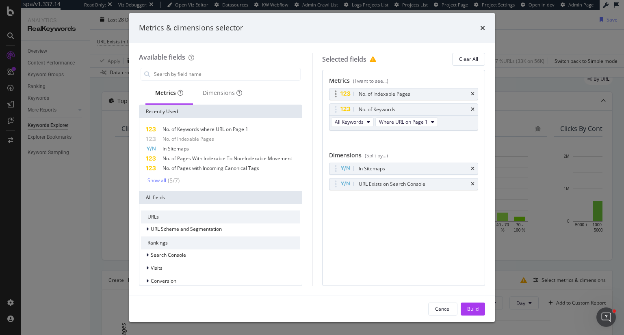
click at [474, 94] on div "No. of Indexable Pages" at bounding box center [403, 94] width 149 height 11
click at [474, 93] on icon "times" at bounding box center [473, 94] width 4 height 5
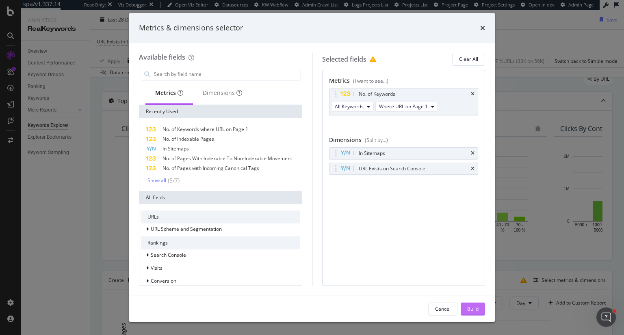
click at [475, 311] on div "Build" at bounding box center [472, 309] width 11 height 7
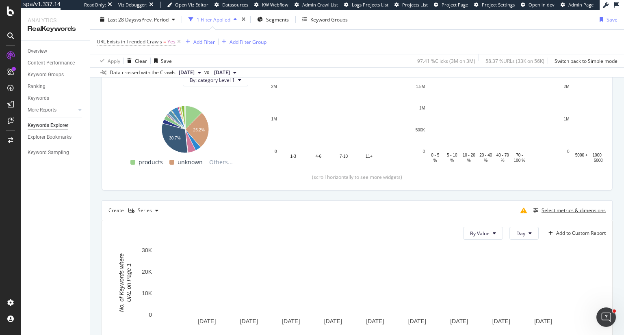
scroll to position [111, 0]
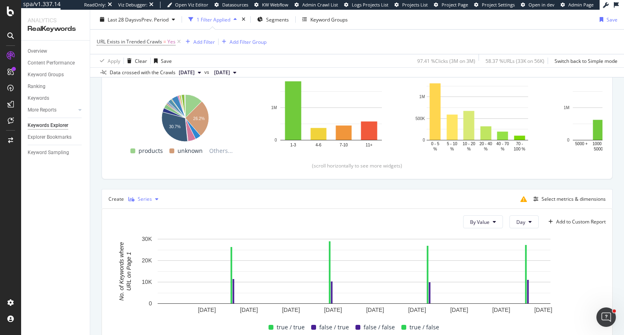
click at [145, 197] on div "Series" at bounding box center [145, 199] width 14 height 5
click at [165, 229] on div "Trend" at bounding box center [153, 226] width 50 height 10
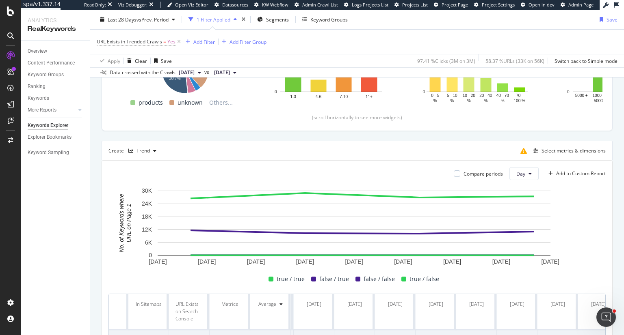
scroll to position [152, 0]
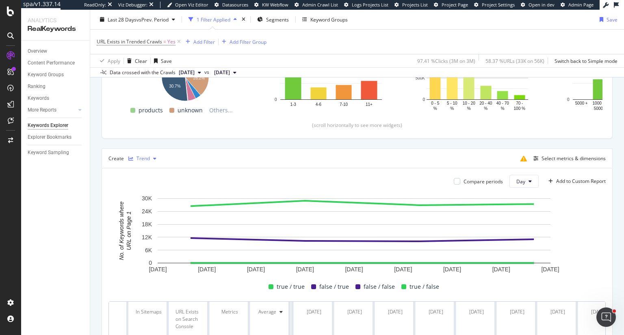
click at [148, 157] on div "Trend" at bounding box center [142, 158] width 13 height 5
click at [160, 198] on div "Series" at bounding box center [153, 198] width 50 height 10
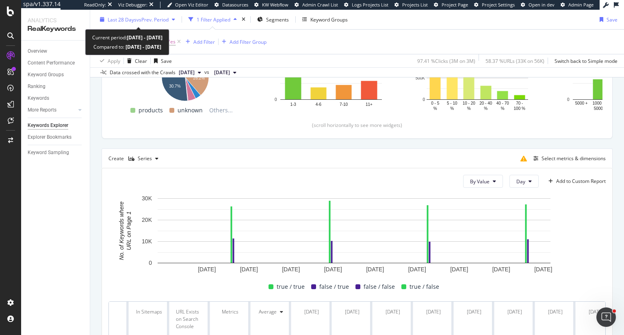
click at [155, 19] on span "vs Prev. Period" at bounding box center [152, 19] width 32 height 7
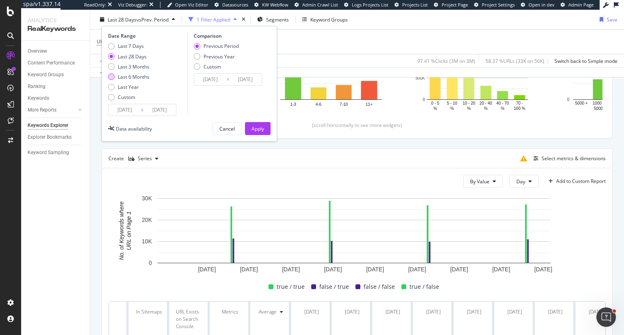
click at [137, 79] on div "Last 6 Months" at bounding box center [134, 77] width 32 height 7
type input "[DATE]"
click at [260, 130] on div "Apply" at bounding box center [257, 128] width 13 height 7
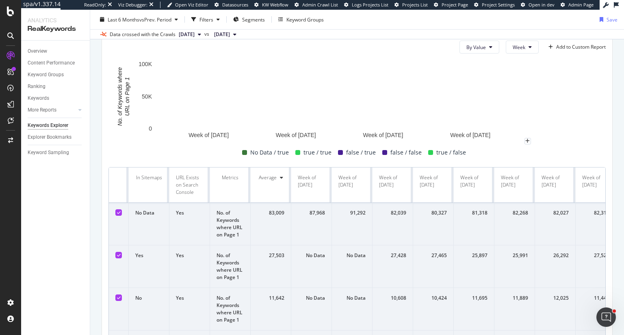
scroll to position [86, 0]
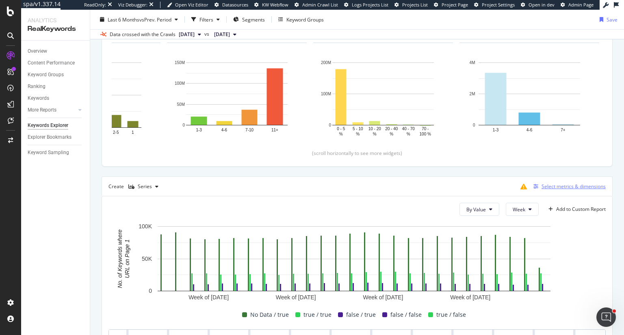
click at [570, 185] on div "Select metrics & dimensions" at bounding box center [573, 186] width 64 height 7
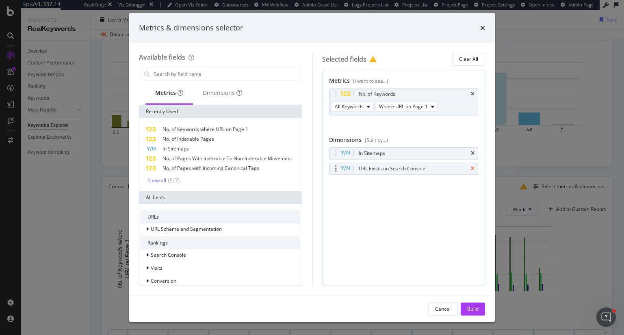
click at [473, 167] on icon "times" at bounding box center [473, 169] width 4 height 5
click at [477, 312] on div "Build" at bounding box center [472, 309] width 11 height 7
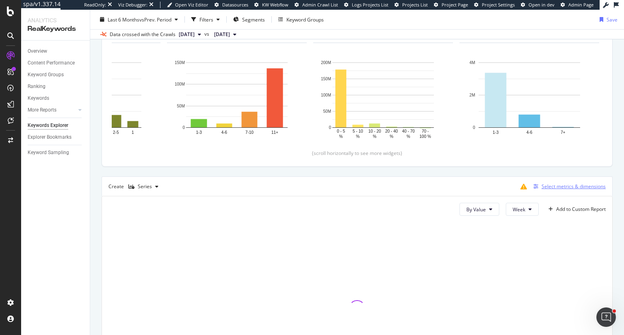
click at [566, 184] on div "Select metrics & dimensions" at bounding box center [573, 186] width 64 height 7
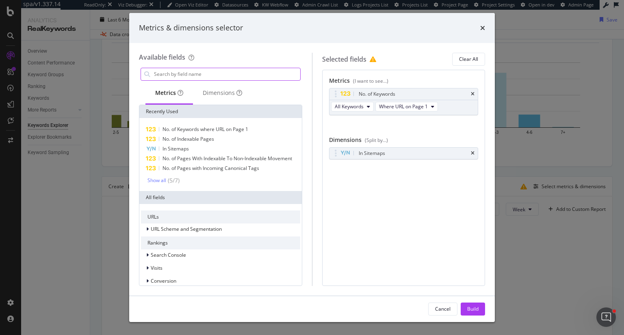
click at [190, 76] on input "modal" at bounding box center [226, 74] width 147 height 12
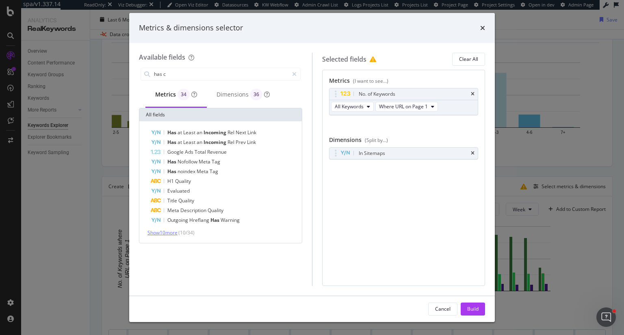
type input "has c"
click at [169, 234] on span "Show 10 more" at bounding box center [162, 232] width 30 height 7
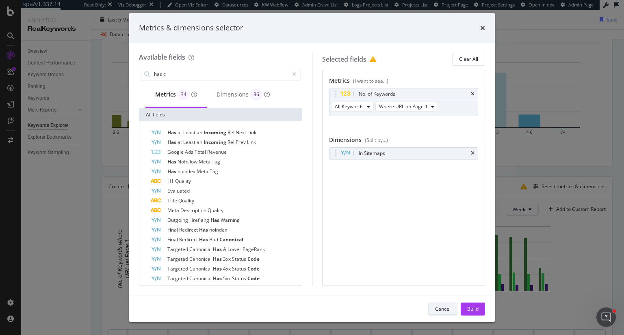
click at [440, 311] on div "Cancel" at bounding box center [442, 309] width 15 height 7
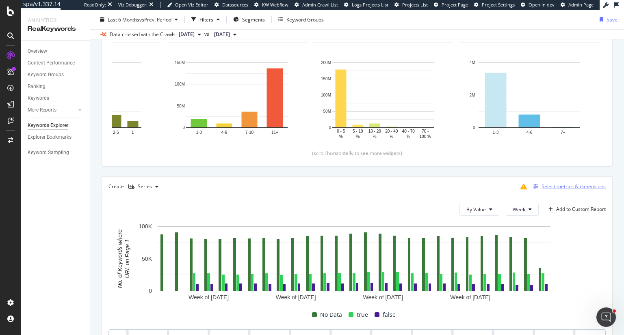
click at [546, 187] on div "Select metrics & dimensions" at bounding box center [573, 186] width 64 height 7
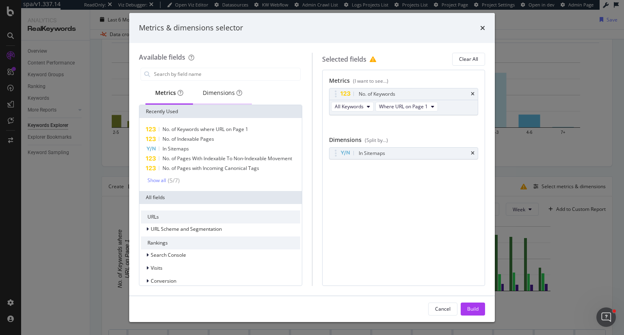
click at [218, 92] on div "Dimensions" at bounding box center [222, 93] width 39 height 8
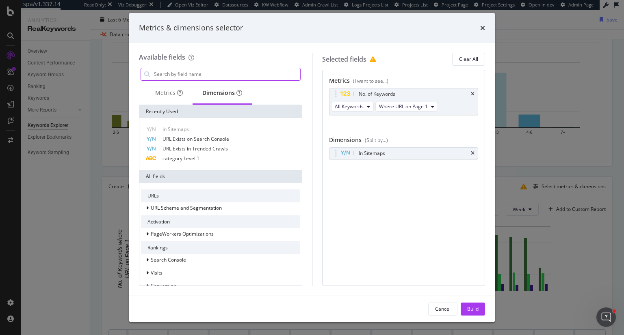
click at [182, 73] on input "modal" at bounding box center [226, 74] width 147 height 12
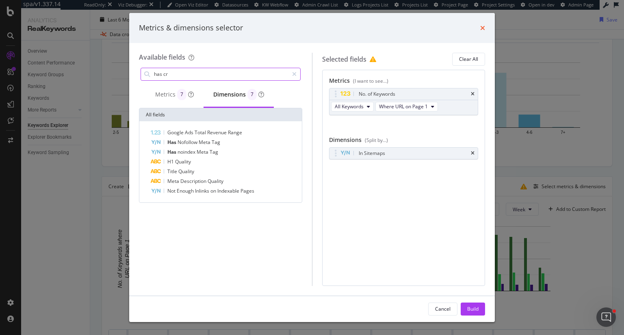
type input "has cr"
click at [483, 28] on icon "times" at bounding box center [482, 28] width 5 height 6
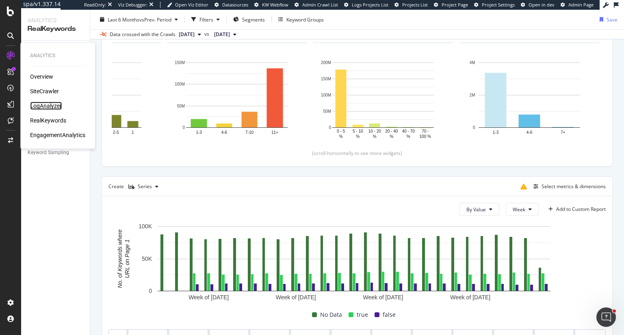
click at [53, 104] on div "LogAnalyzer" at bounding box center [46, 106] width 32 height 8
click at [59, 127] on div "Keywords Explorer" at bounding box center [48, 125] width 41 height 9
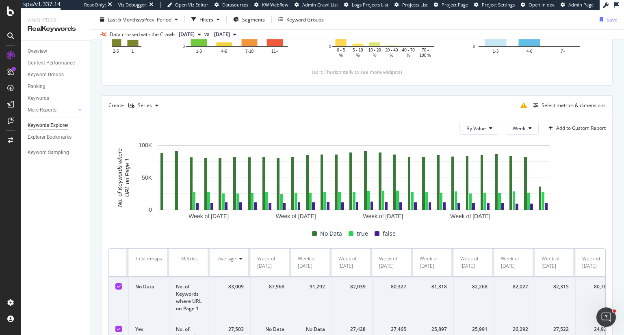
scroll to position [86, 0]
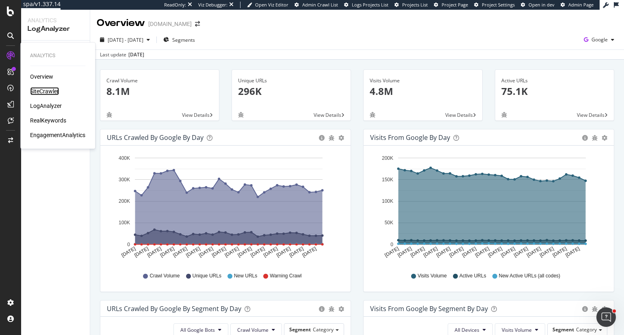
click at [41, 92] on div "SiteCrawler" at bounding box center [44, 91] width 29 height 8
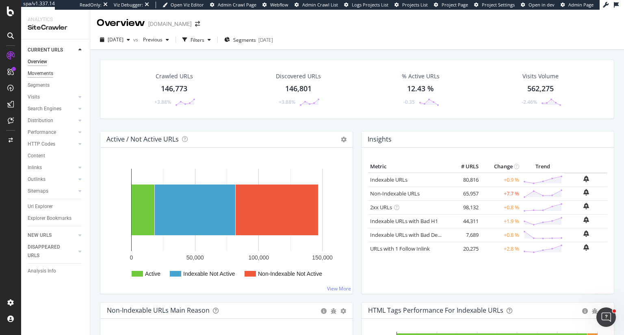
click at [46, 72] on div "Movements" at bounding box center [41, 73] width 26 height 9
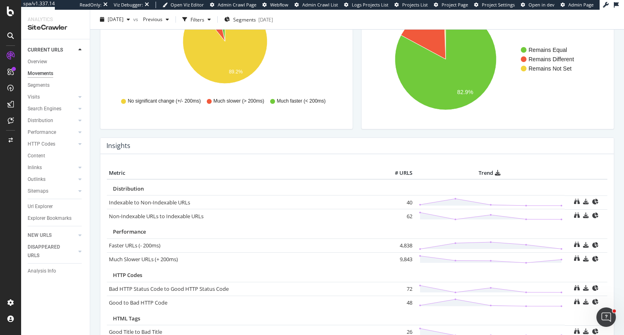
scroll to position [284, 0]
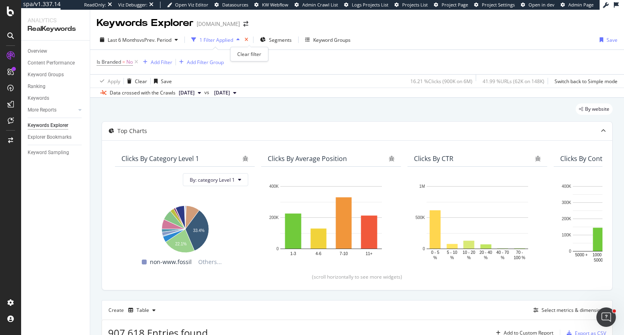
click at [248, 39] on icon "times" at bounding box center [246, 39] width 4 height 5
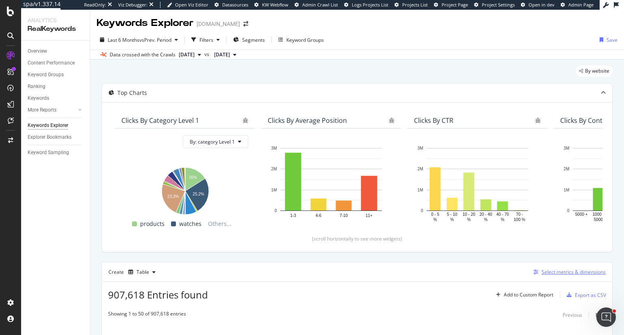
click at [554, 271] on div "Select metrics & dimensions" at bounding box center [573, 272] width 64 height 7
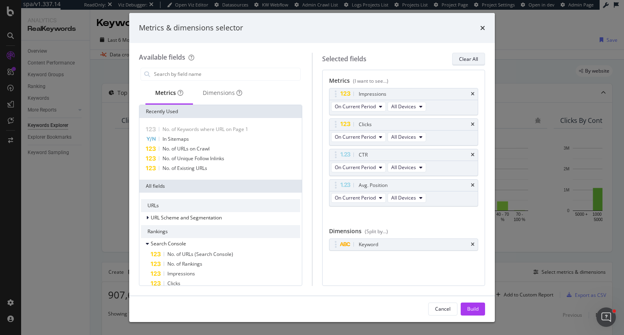
click at [477, 59] on div "Clear All" at bounding box center [468, 59] width 19 height 7
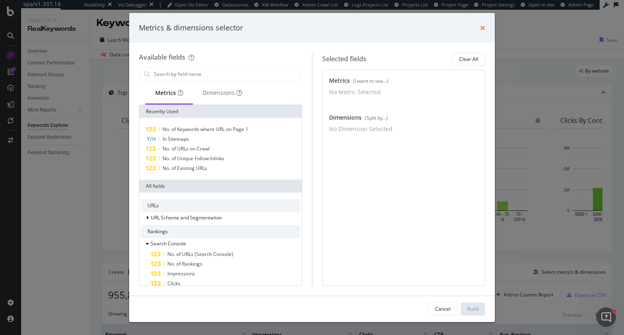
click at [480, 25] on icon "times" at bounding box center [482, 28] width 5 height 6
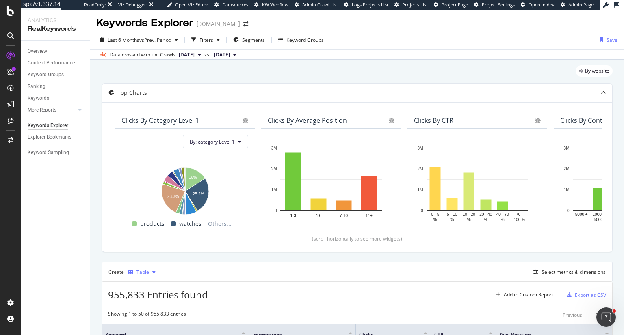
click at [145, 272] on div "Table" at bounding box center [142, 272] width 13 height 5
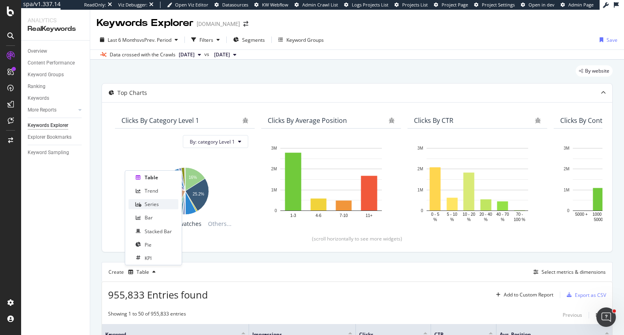
click at [154, 202] on div "Series" at bounding box center [152, 204] width 14 height 7
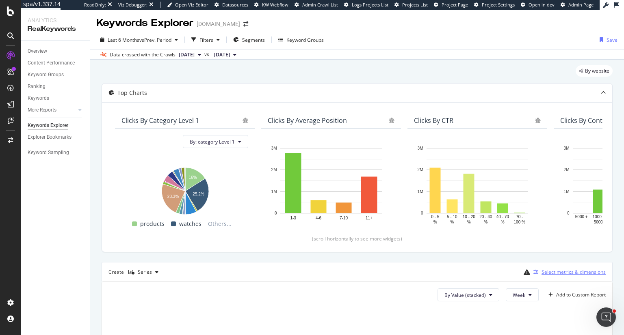
click at [567, 269] on div "Select metrics & dimensions" at bounding box center [573, 272] width 64 height 7
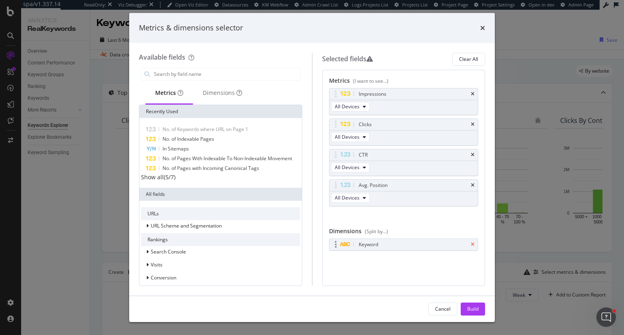
click at [474, 244] on icon "times" at bounding box center [473, 244] width 4 height 5
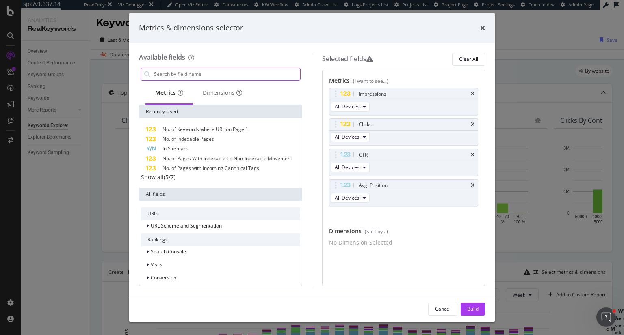
click at [212, 75] on input "modal" at bounding box center [226, 74] width 147 height 12
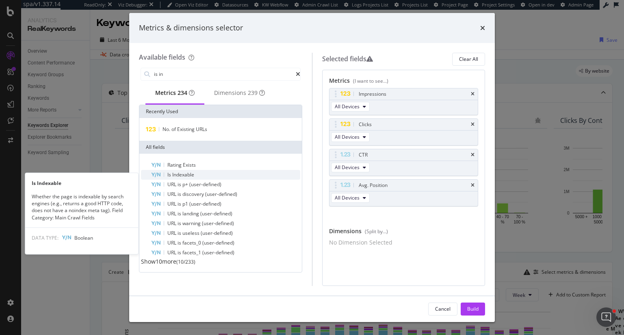
click at [205, 176] on div "Is Indexable" at bounding box center [225, 175] width 149 height 10
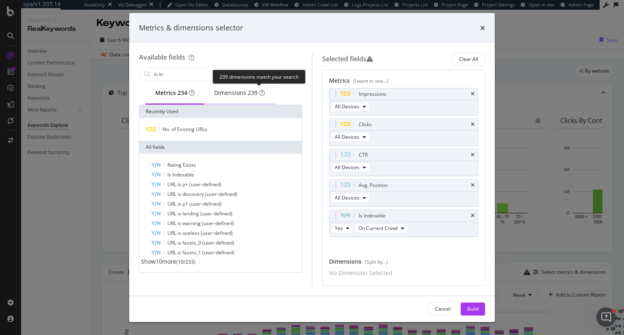
click at [253, 90] on span "239" at bounding box center [253, 93] width 10 height 8
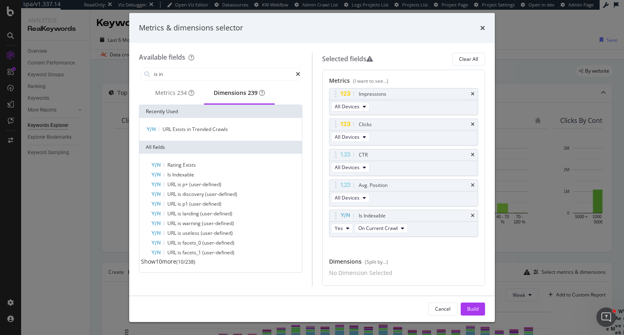
click at [208, 112] on div "Recently Used" at bounding box center [220, 111] width 162 height 13
click at [200, 175] on div "Is Indexable" at bounding box center [225, 175] width 149 height 10
click at [203, 105] on div "Metrics 234" at bounding box center [174, 93] width 58 height 22
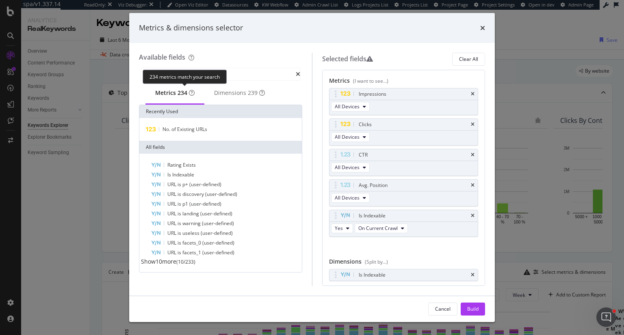
click at [179, 94] on div "234" at bounding box center [182, 93] width 10 height 8
click at [465, 97] on div "Impressions" at bounding box center [403, 94] width 149 height 11
click at [471, 95] on icon "times" at bounding box center [473, 94] width 4 height 5
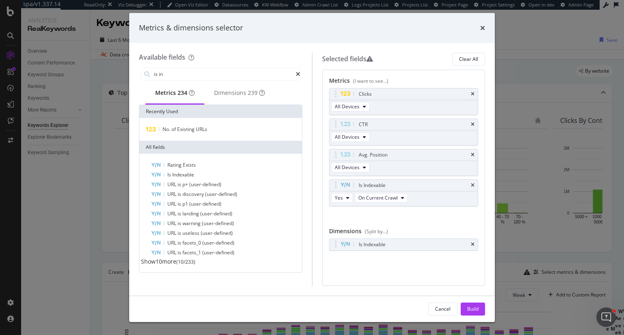
click at [466, 95] on div "Clicks" at bounding box center [413, 94] width 112 height 8
click at [471, 93] on icon "times" at bounding box center [473, 94] width 4 height 5
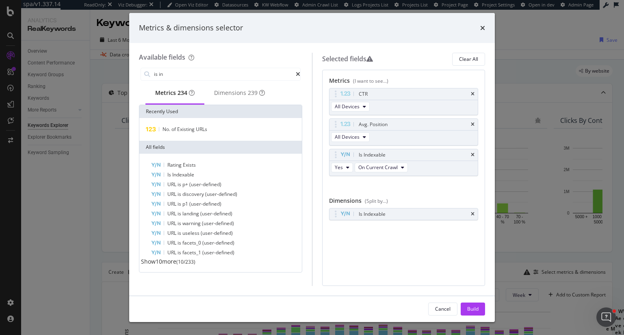
click at [471, 93] on icon "times" at bounding box center [473, 94] width 4 height 5
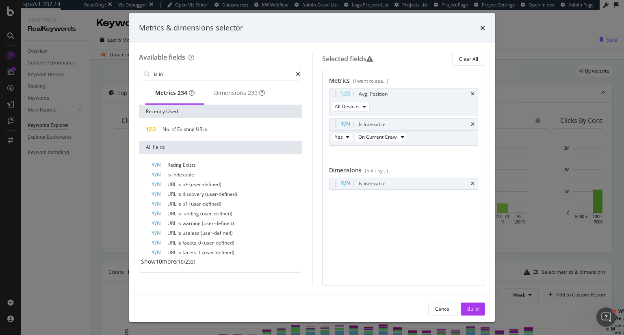
click at [471, 93] on icon "times" at bounding box center [473, 94] width 4 height 5
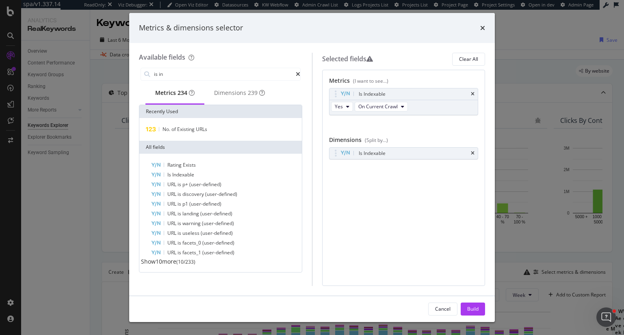
click at [471, 93] on icon "times" at bounding box center [473, 94] width 4 height 5
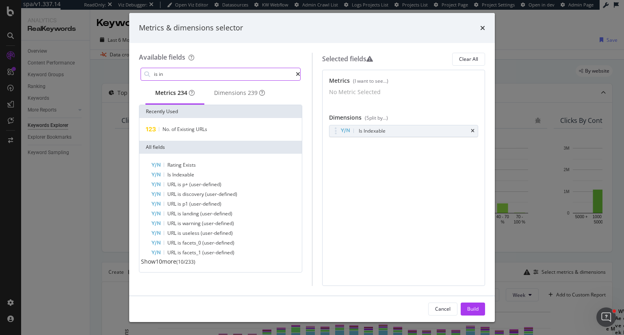
click at [188, 75] on input "is in" at bounding box center [224, 74] width 143 height 12
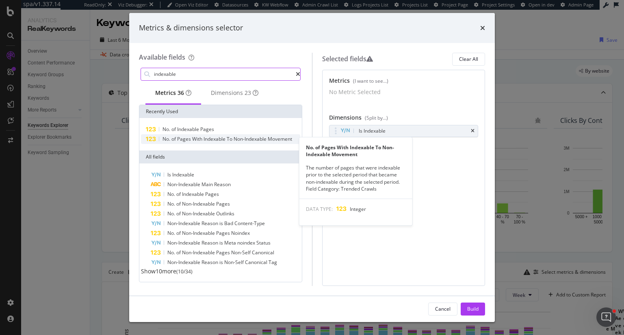
type input "indexable"
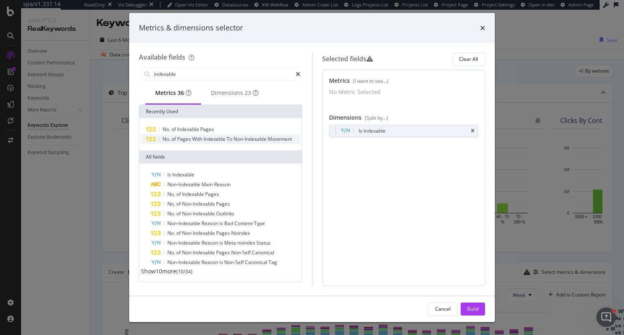
click at [258, 141] on span "Non-Indexable" at bounding box center [251, 139] width 34 height 7
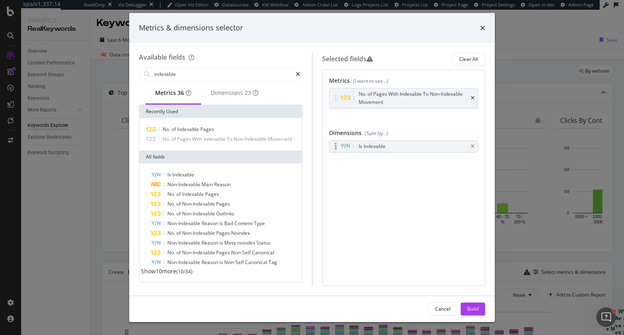
click at [473, 145] on icon "times" at bounding box center [473, 146] width 4 height 5
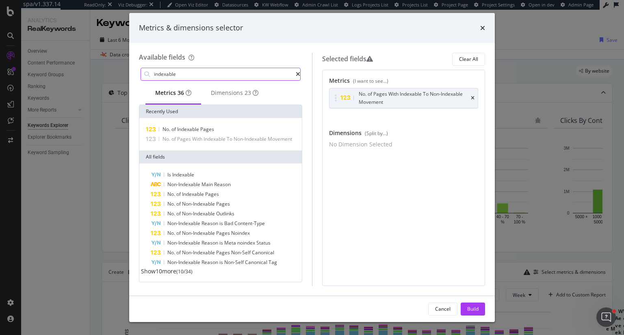
click at [296, 72] on icon "modal" at bounding box center [298, 74] width 4 height 6
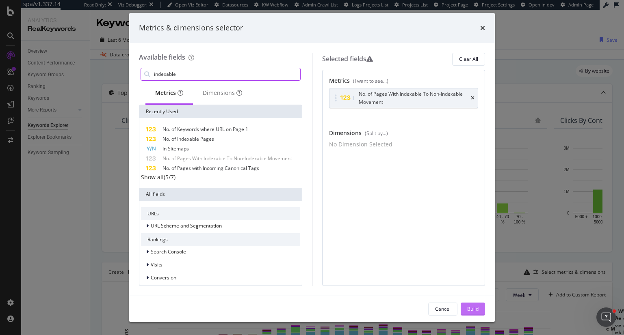
click at [471, 308] on div "Build" at bounding box center [472, 309] width 11 height 7
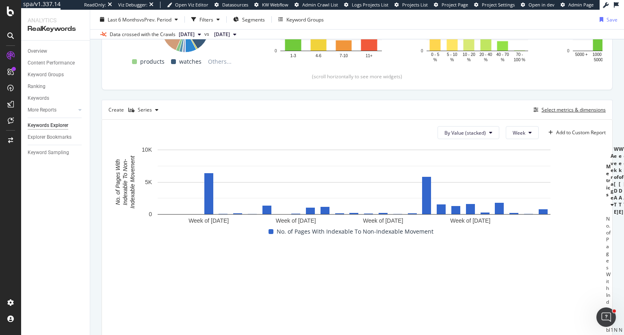
scroll to position [203, 0]
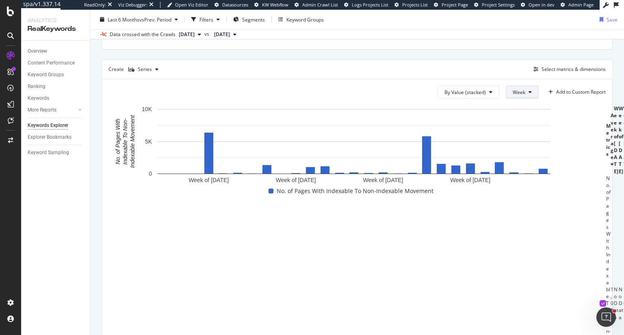
drag, startPoint x: 522, startPoint y: 89, endPoint x: 518, endPoint y: 97, distance: 8.9
click at [521, 90] on button "Week" at bounding box center [522, 92] width 33 height 13
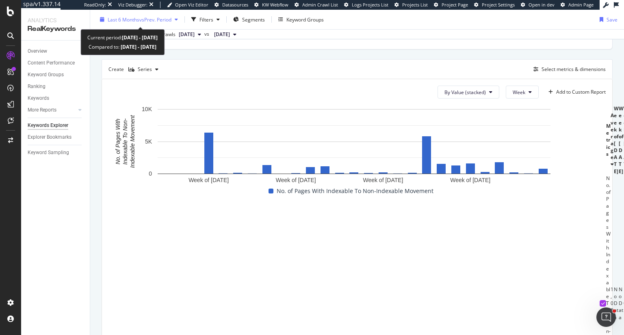
click at [178, 18] on icon "button" at bounding box center [176, 19] width 3 height 5
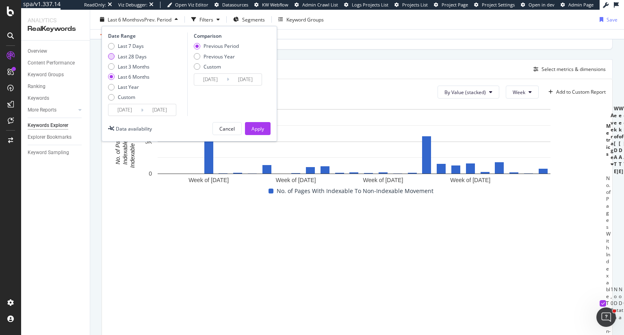
click at [145, 56] on div "Last 28 Days" at bounding box center [132, 56] width 29 height 7
type input "[DATE]"
click at [262, 129] on div "Apply" at bounding box center [257, 128] width 13 height 7
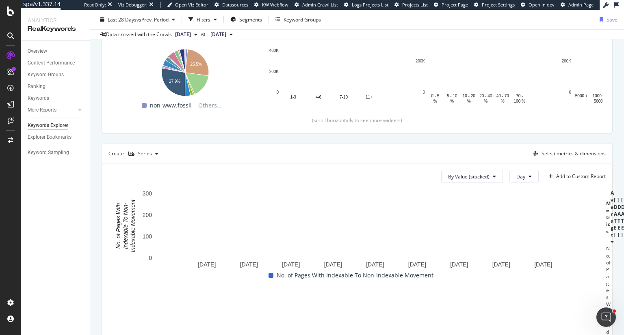
scroll to position [162, 0]
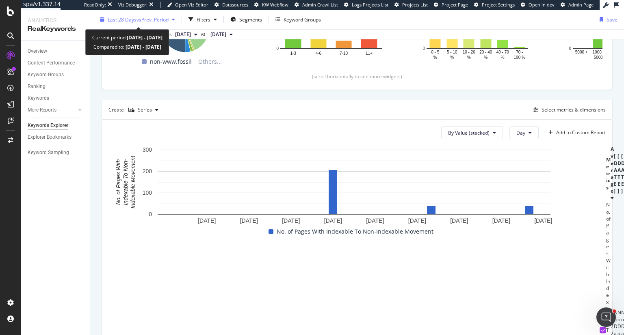
click at [144, 18] on span "vs Prev. Period" at bounding box center [152, 19] width 32 height 7
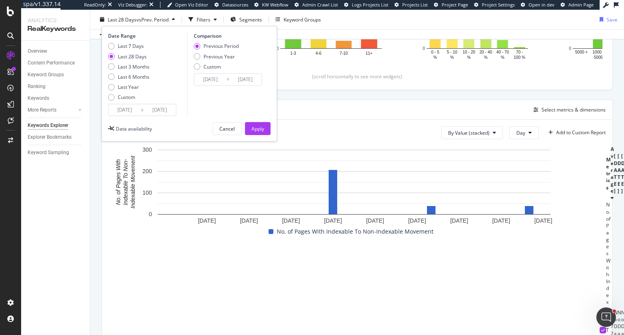
click at [136, 111] on input "[DATE]" at bounding box center [124, 109] width 32 height 11
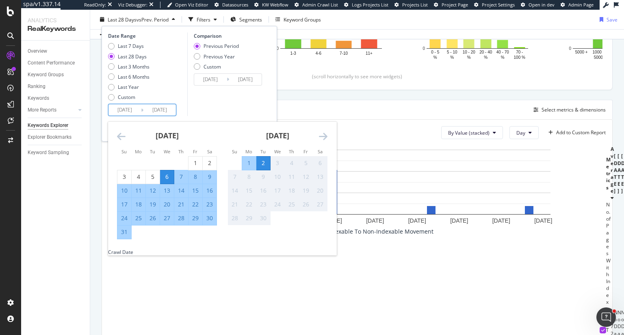
click at [183, 245] on div "July 2025 1 2 3 4 5 6 7 8 9 10 11 12 13 14 15 16 17 18 19 20 21 22 23 24 25 26 …" at bounding box center [222, 185] width 228 height 127
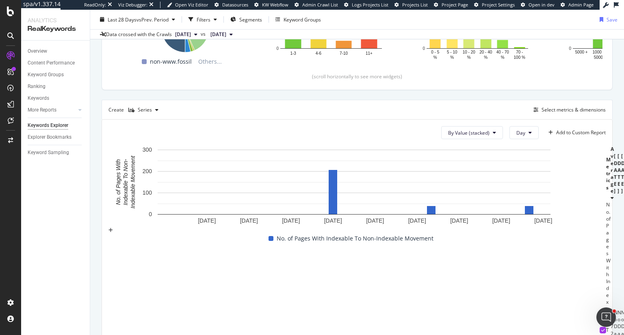
click at [384, 234] on span "No. of Pages With Indexable To Non-Indexable Movement" at bounding box center [355, 239] width 157 height 10
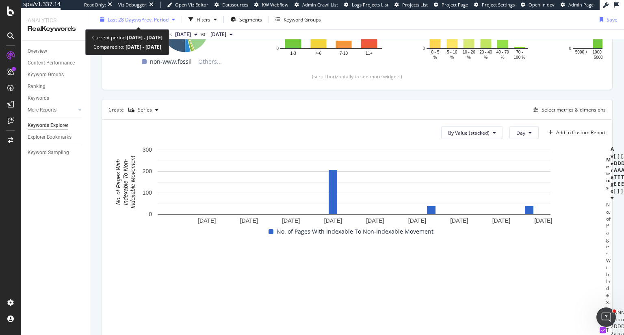
click at [137, 14] on div "Last 28 Days vs Prev. Period" at bounding box center [138, 19] width 82 height 12
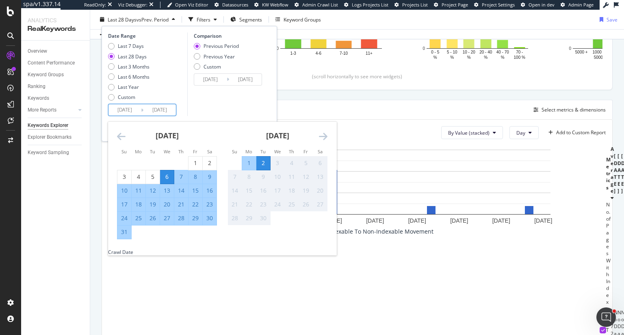
click at [140, 109] on input "[DATE]" at bounding box center [124, 109] width 32 height 11
click at [480, 237] on div "No. of Pages With Indexable To Non-Indexable Movement" at bounding box center [350, 232] width 491 height 10
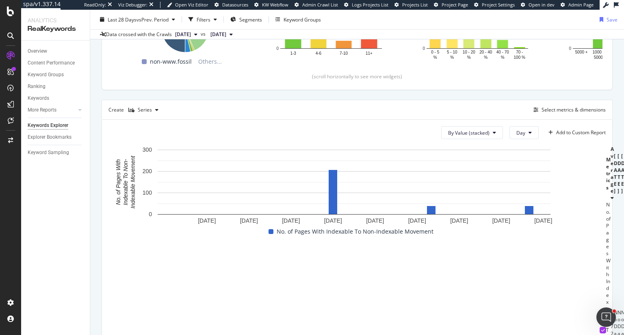
scroll to position [0, 747]
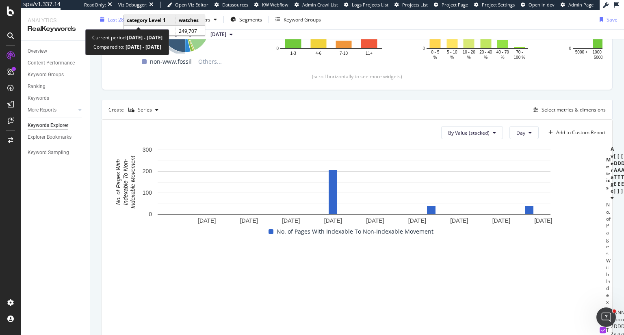
click at [121, 18] on span "Last 28 Days" at bounding box center [122, 19] width 29 height 7
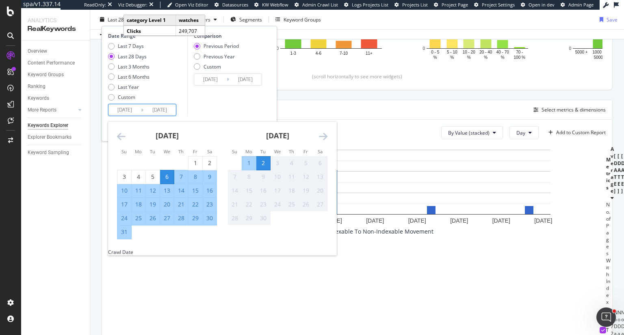
click at [158, 111] on input "[DATE]" at bounding box center [159, 109] width 32 height 11
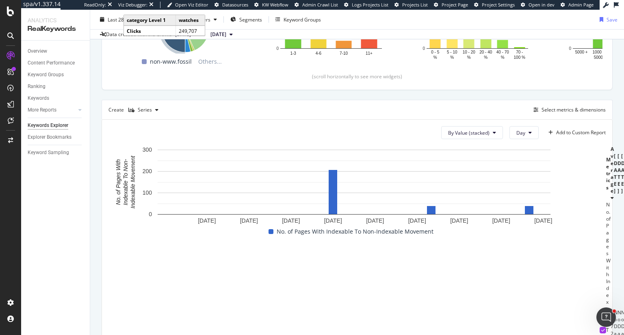
click at [343, 93] on div "Top Charts Clicks By category Level 1 By: category Level 1 Hold CTRL while clic…" at bounding box center [357, 179] width 511 height 516
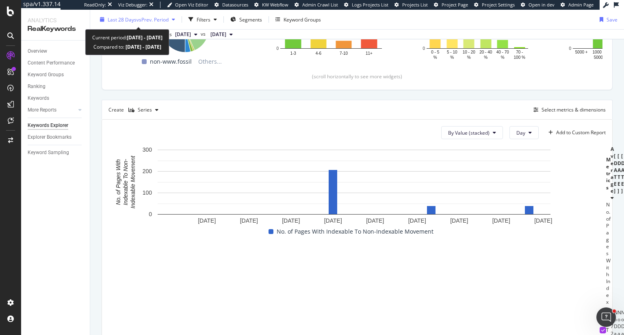
click at [158, 16] on span "vs Prev. Period" at bounding box center [152, 19] width 32 height 7
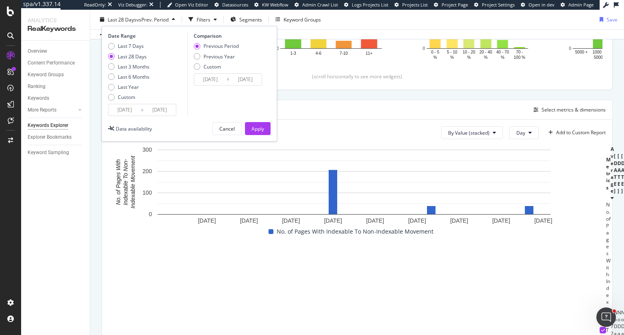
click at [149, 109] on input "[DATE]" at bounding box center [159, 109] width 32 height 11
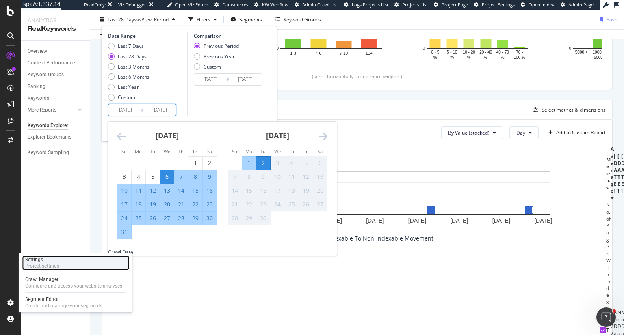
drag, startPoint x: 62, startPoint y: 267, endPoint x: 69, endPoint y: 265, distance: 7.5
click at [62, 267] on div "Settings Project settings" at bounding box center [75, 263] width 107 height 15
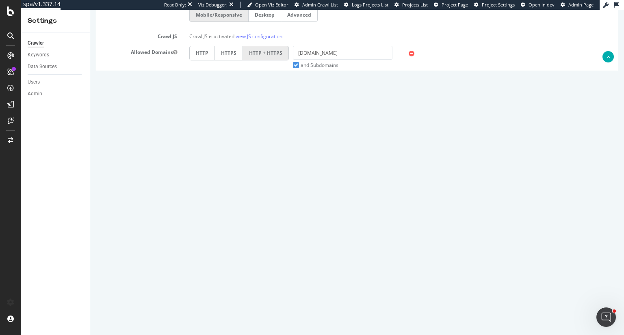
scroll to position [244, 0]
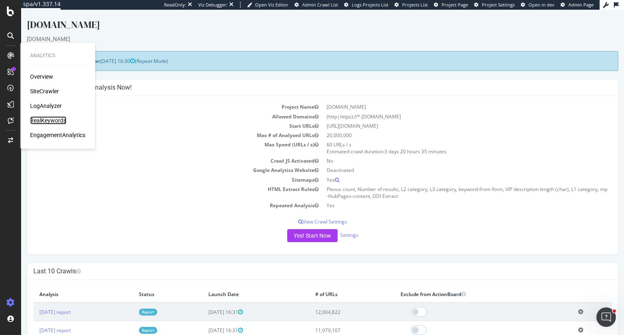
click at [43, 121] on div "RealKeywords" at bounding box center [48, 121] width 36 height 8
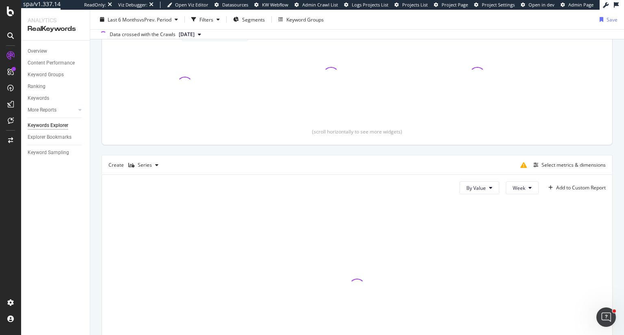
scroll to position [122, 0]
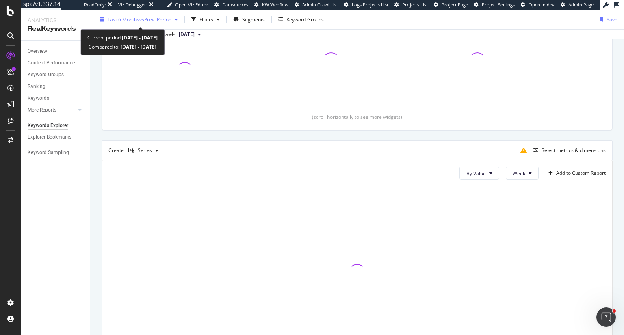
click at [144, 17] on span "vs Prev. Period" at bounding box center [155, 19] width 32 height 7
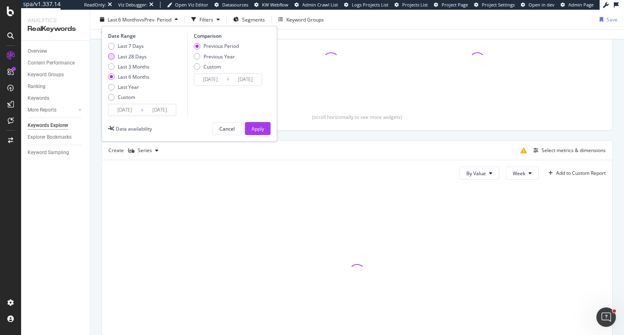
click at [132, 55] on div "Last 28 Days" at bounding box center [132, 56] width 29 height 7
type input "[DATE]"
click at [260, 127] on div "Apply" at bounding box center [257, 128] width 13 height 7
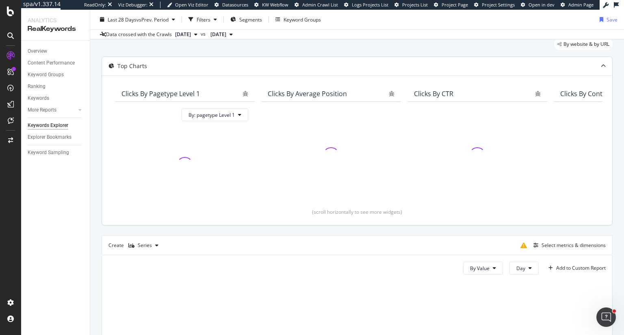
scroll to position [41, 0]
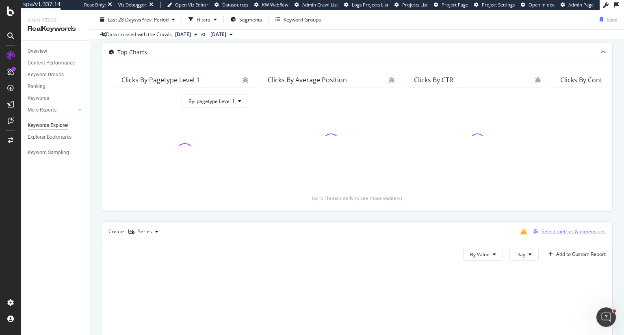
click at [551, 233] on div "Select metrics & dimensions" at bounding box center [573, 231] width 64 height 7
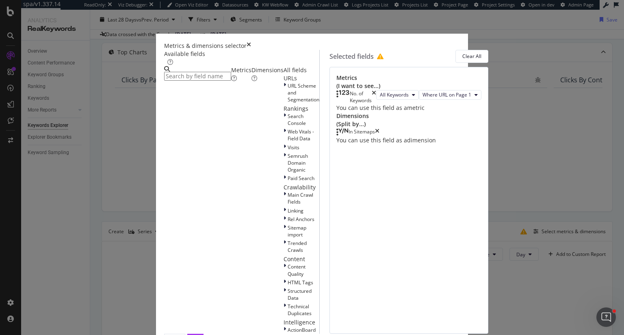
click at [251, 42] on icon "times" at bounding box center [249, 46] width 4 height 8
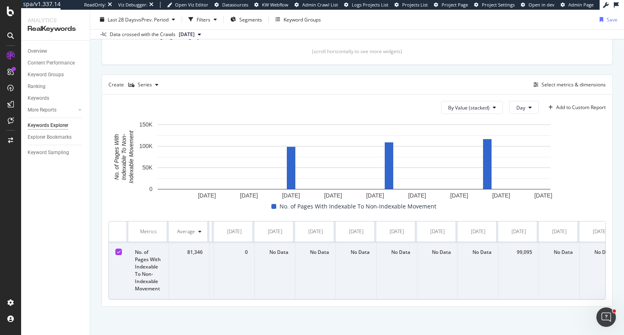
scroll to position [0, 78]
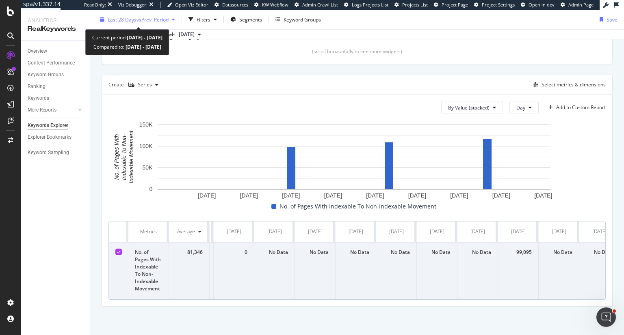
click at [138, 19] on span "vs Prev. Period" at bounding box center [152, 19] width 32 height 7
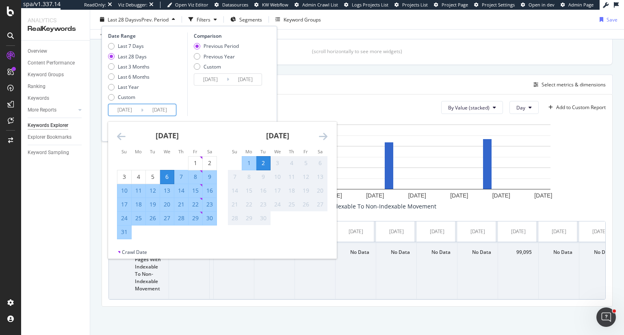
click at [133, 109] on input "[DATE]" at bounding box center [124, 109] width 32 height 11
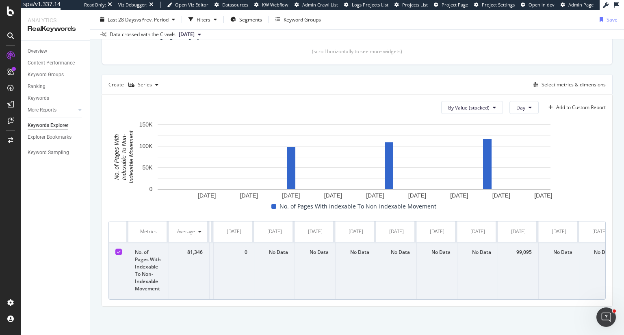
click at [324, 101] on div "By Value (stacked) Day Add to Custom Report" at bounding box center [356, 107] width 497 height 13
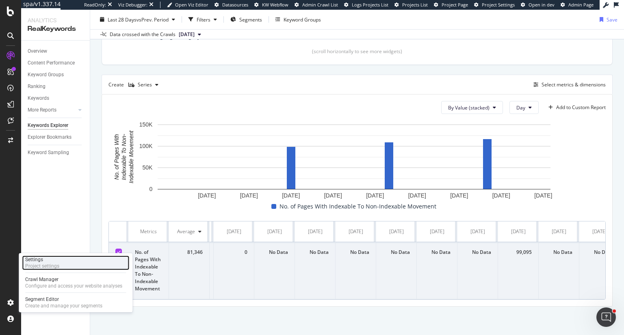
click at [67, 265] on div "Settings Project settings" at bounding box center [75, 263] width 107 height 15
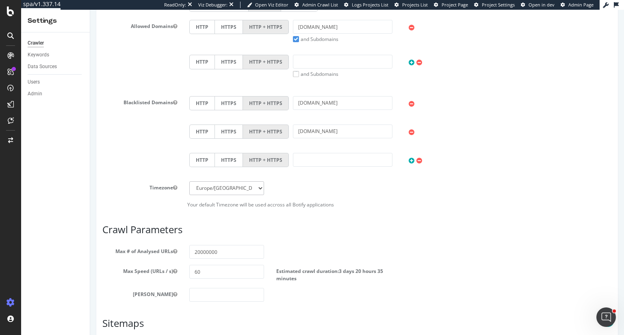
scroll to position [284, 0]
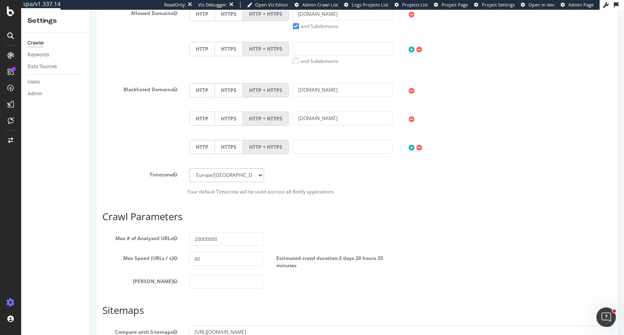
click at [257, 175] on select "Africa/Abidjan Africa/Accra Africa/Addis_Ababa Africa/Algiers Africa/Asmara Afr…" at bounding box center [226, 176] width 75 height 14
click at [422, 201] on div "Scope Project Name Marktplaats.nl Start URLs https://www.marktplaats.nl/ Or upl…" at bounding box center [356, 99] width 509 height 630
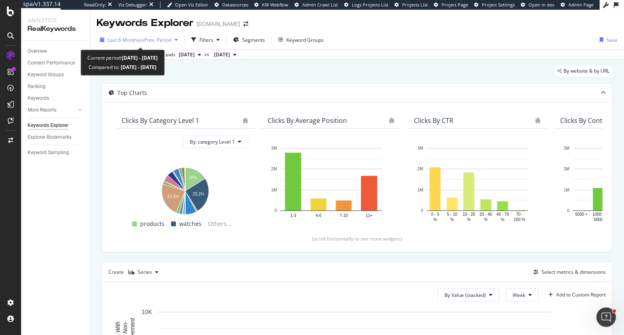
click at [136, 39] on span "Last 6 Months" at bounding box center [124, 40] width 32 height 7
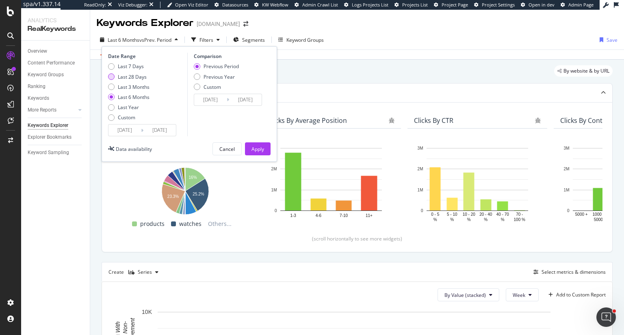
click at [128, 75] on div "Last 28 Days" at bounding box center [132, 77] width 29 height 7
type input "[DATE]"
click at [262, 147] on div "Apply" at bounding box center [257, 149] width 13 height 7
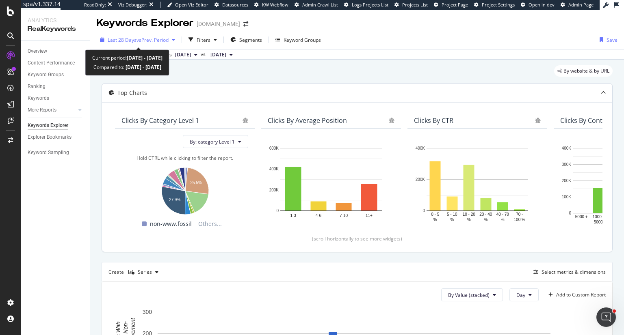
click at [132, 39] on span "Last 28 Days" at bounding box center [122, 40] width 29 height 7
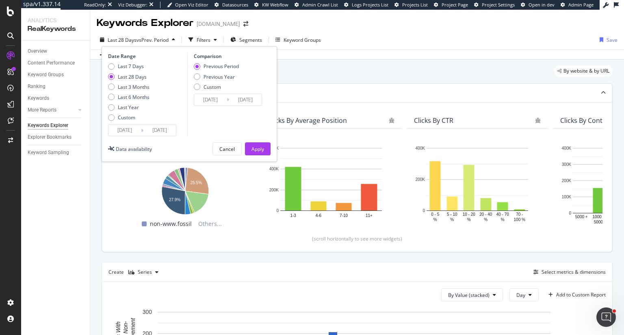
click at [127, 128] on input "[DATE]" at bounding box center [124, 130] width 32 height 11
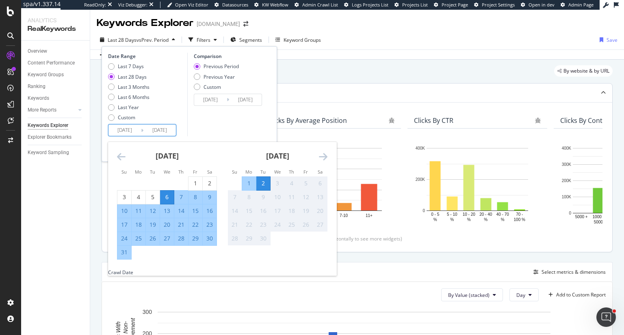
click at [409, 93] on div "Top Charts" at bounding box center [341, 93] width 478 height 8
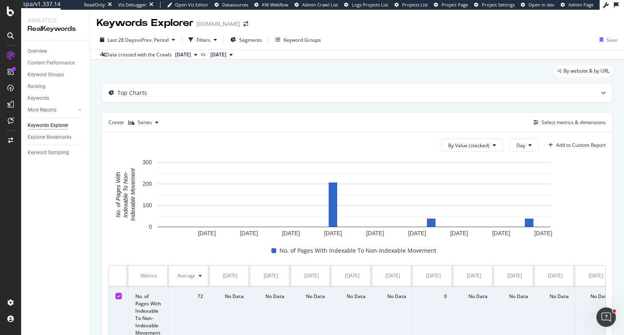
click at [605, 4] on icon at bounding box center [606, 5] width 6 height 6
click at [400, 30] on div "Last 28 Days vs Prev. Period Filters Segments Keyword Groups Save Data crossed …" at bounding box center [357, 45] width 534 height 30
click at [616, 4] on icon at bounding box center [616, 5] width 5 height 6
